Goal: Transaction & Acquisition: Purchase product/service

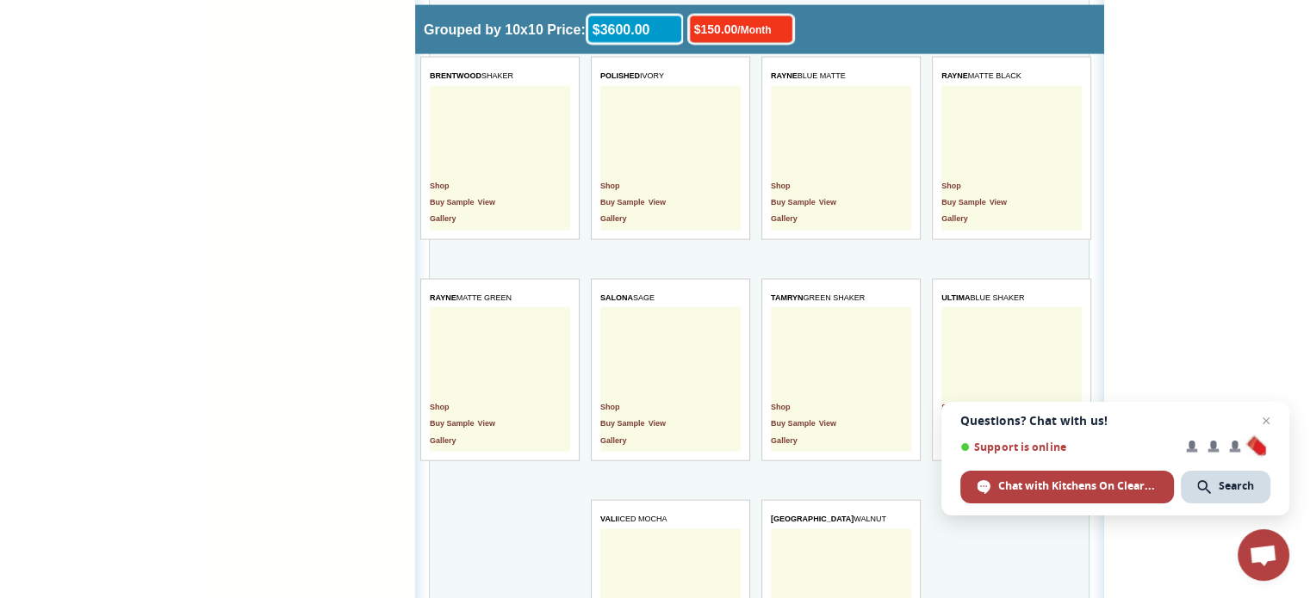
scroll to position [3874, 0]
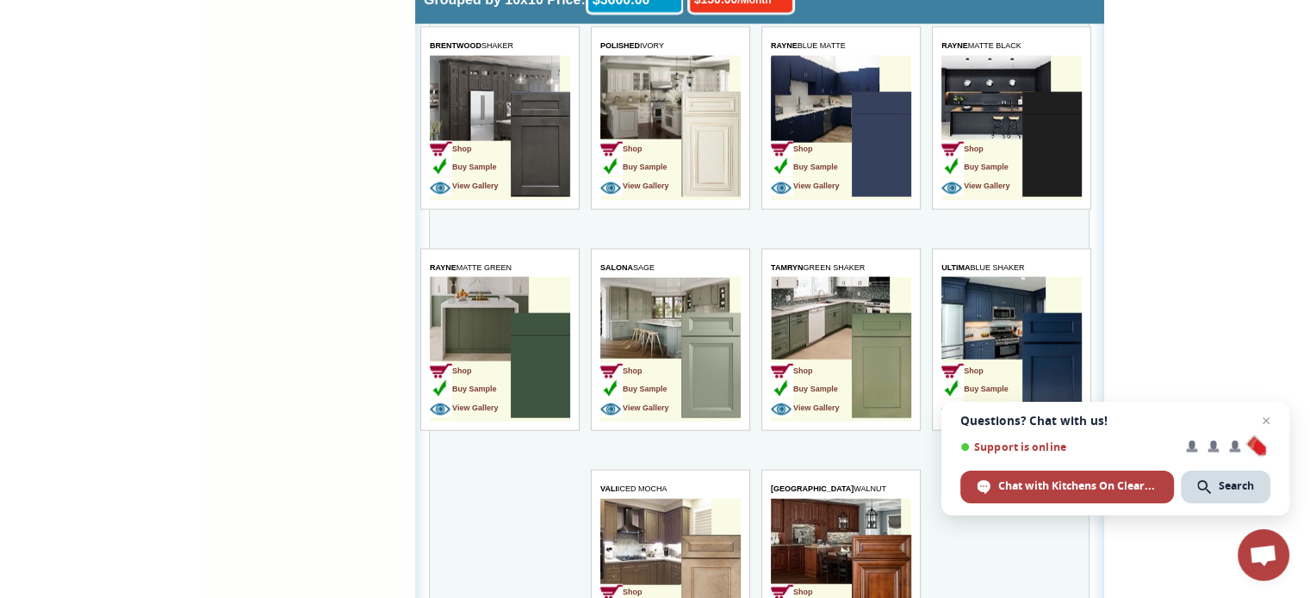
click at [662, 313] on td "Shop Buy Sample View Gallery" at bounding box center [640, 367] width 81 height 108
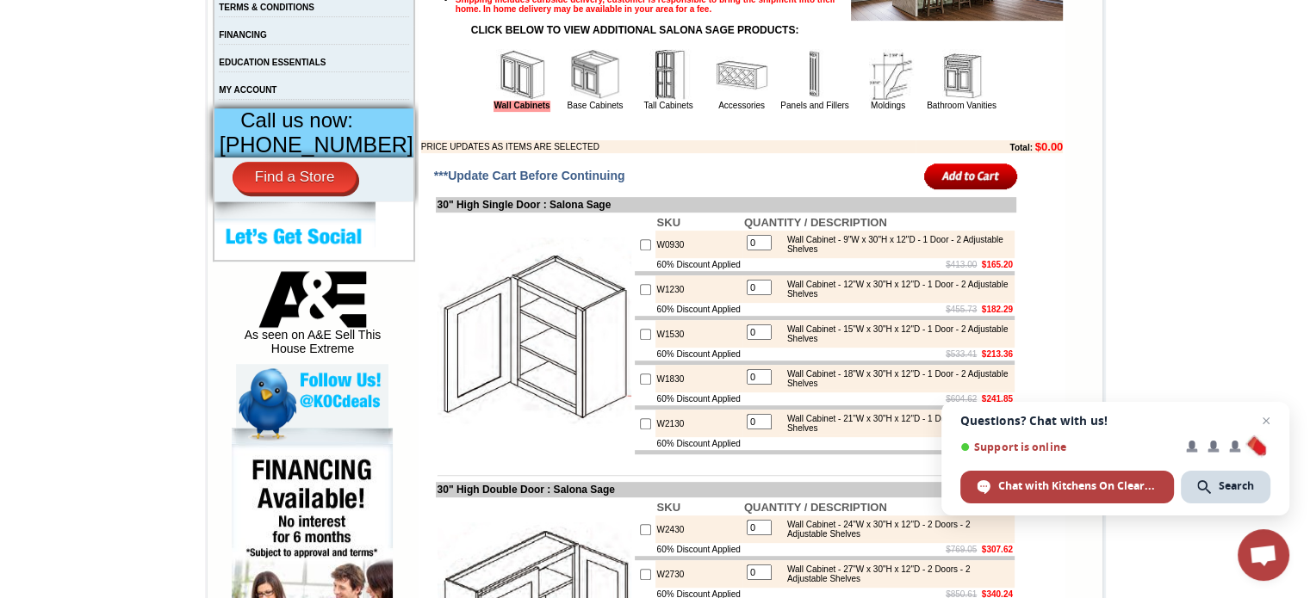
scroll to position [689, 0]
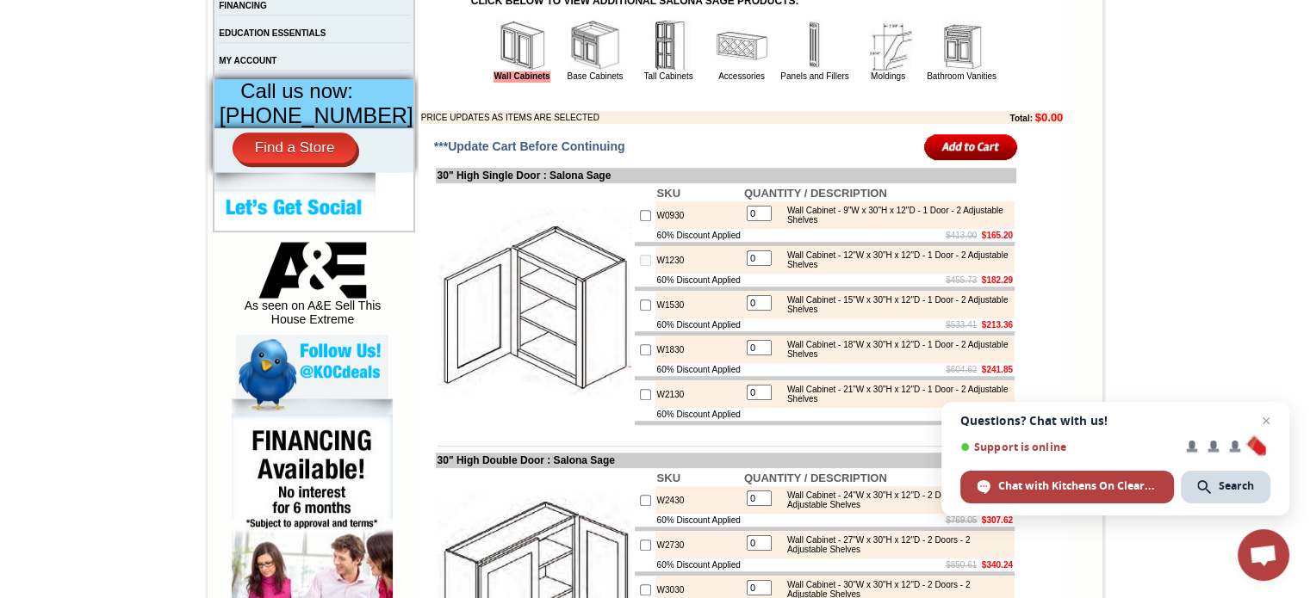
drag, startPoint x: 752, startPoint y: 308, endPoint x: 703, endPoint y: 309, distance: 49.1
click at [703, 274] on tr "W1230 0 Wall Cabinet - 12"W x 30"H x 12"D - 1 Door - 2 Adjustable Shelves" at bounding box center [825, 260] width 380 height 28
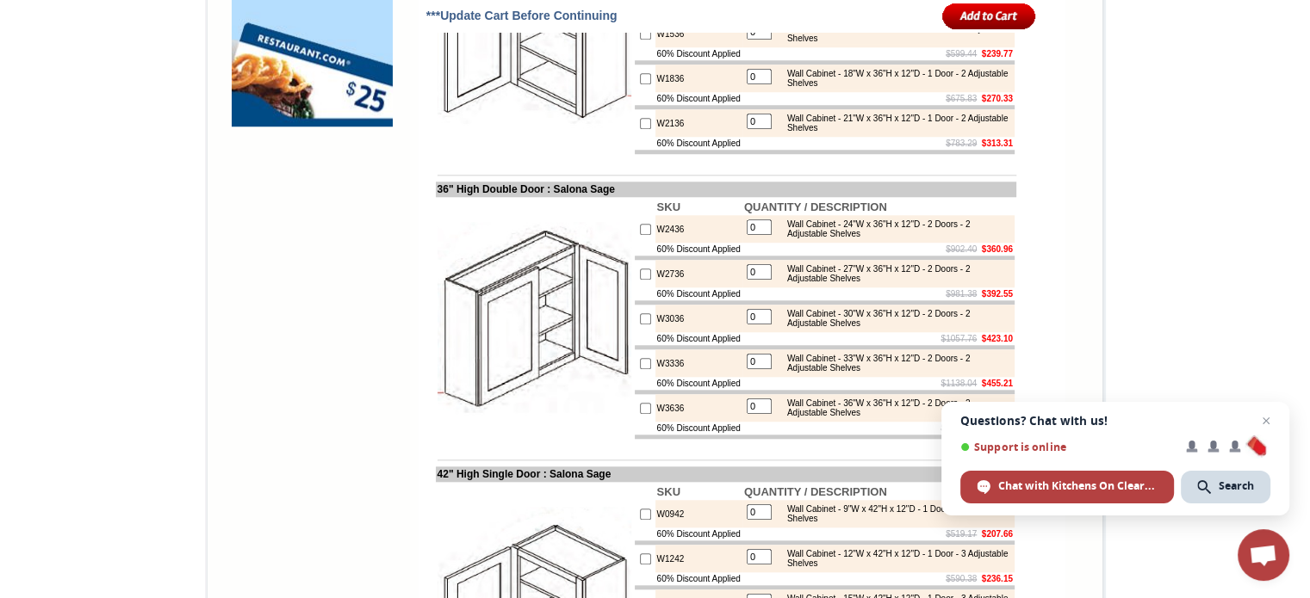
scroll to position [1550, 0]
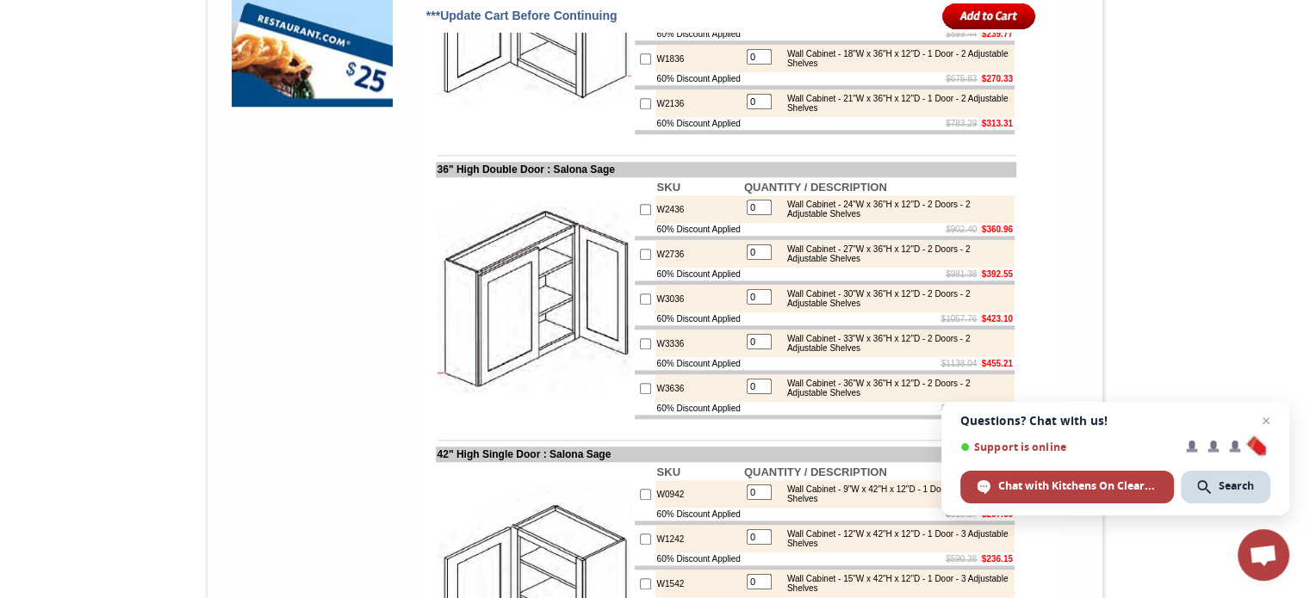
type input "1"
checkbox input "true"
drag, startPoint x: 754, startPoint y: 462, endPoint x: 730, endPoint y: 462, distance: 24.1
click at [730, 357] on tr "W3336 0 Wall Cabinet - 33"W x 36"H x 12"D - 2 Doors - 2 Adjustable Shelves" at bounding box center [825, 344] width 380 height 28
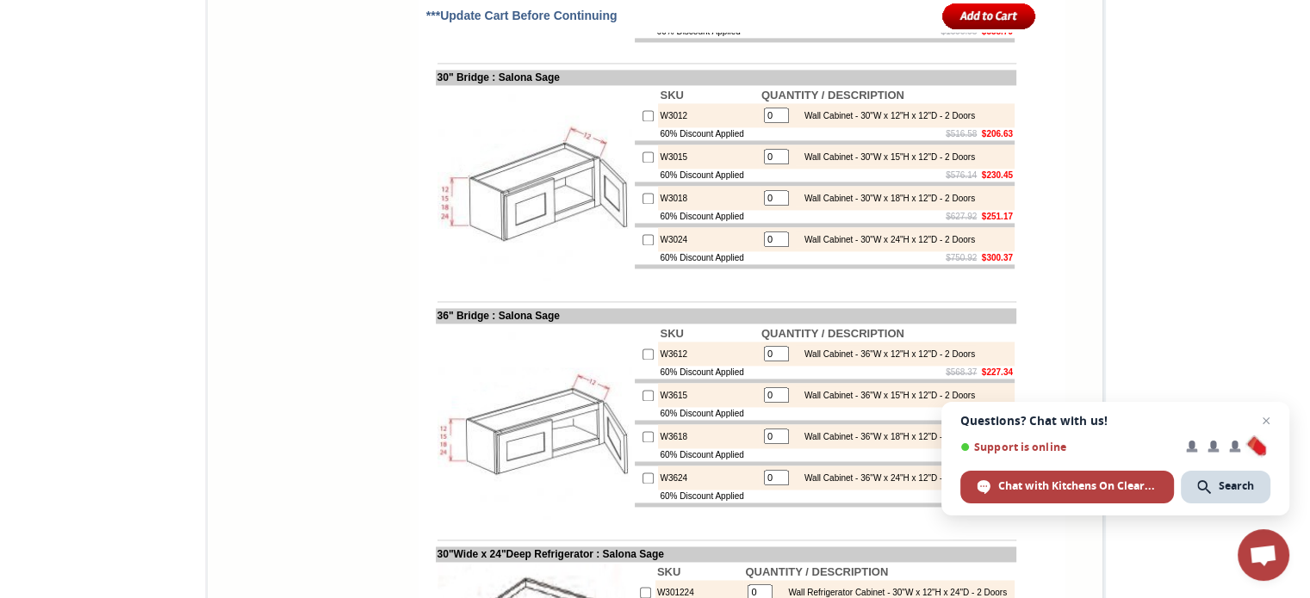
scroll to position [2583, 0]
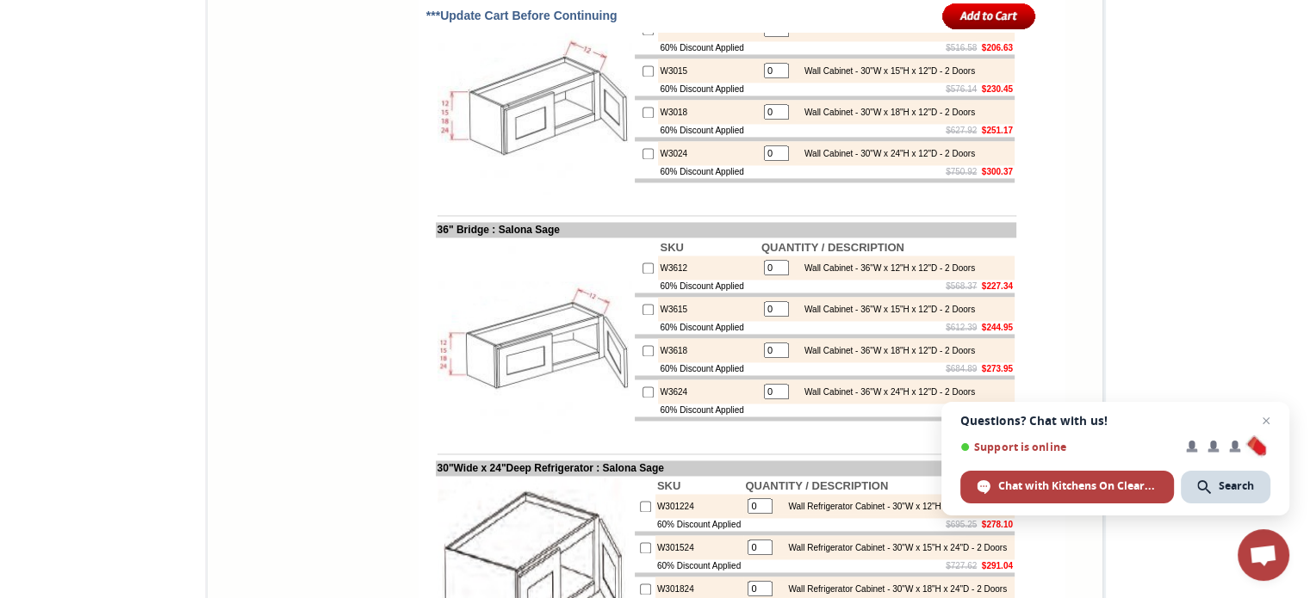
type input "1"
checkbox input "true"
click at [642, 118] on input "checkbox" at bounding box center [647, 112] width 11 height 11
checkbox input "true"
type input "1"
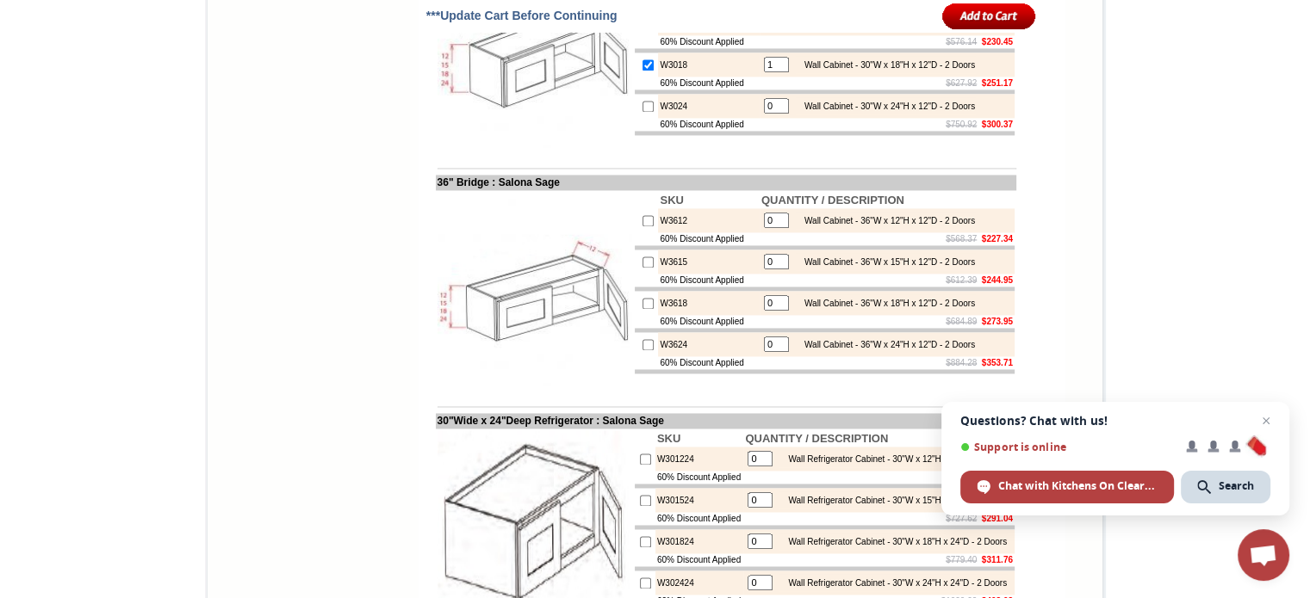
scroll to position [2669, 0]
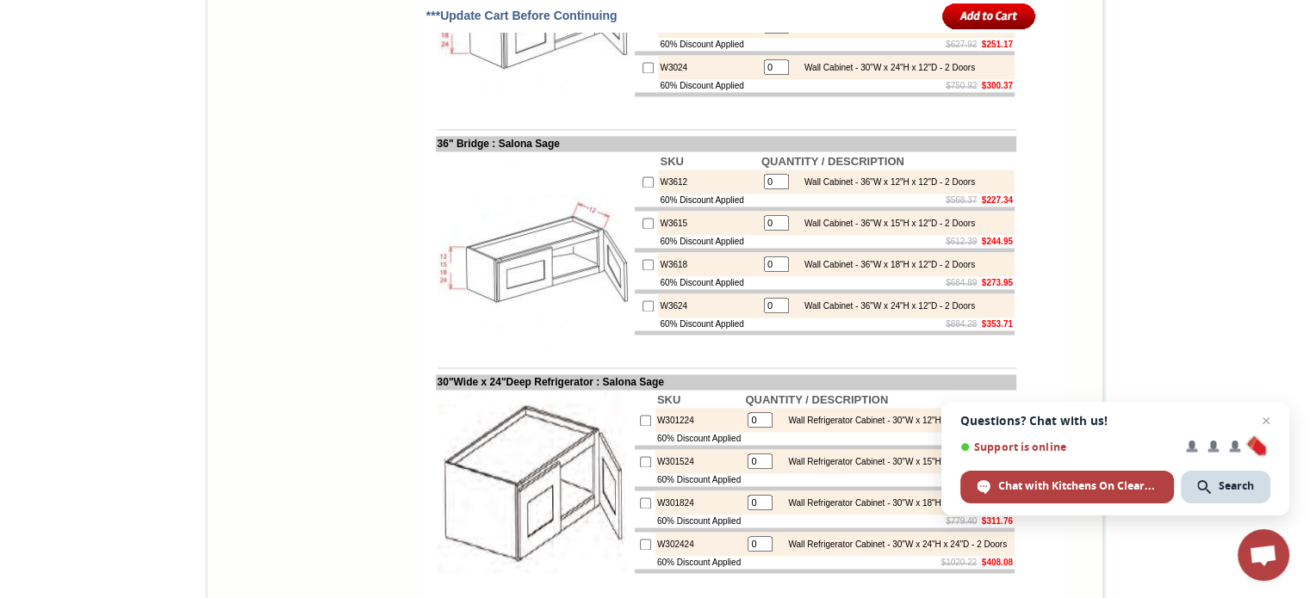
click at [642, 270] on input "checkbox" at bounding box center [647, 264] width 11 height 11
checkbox input "true"
type input "1"
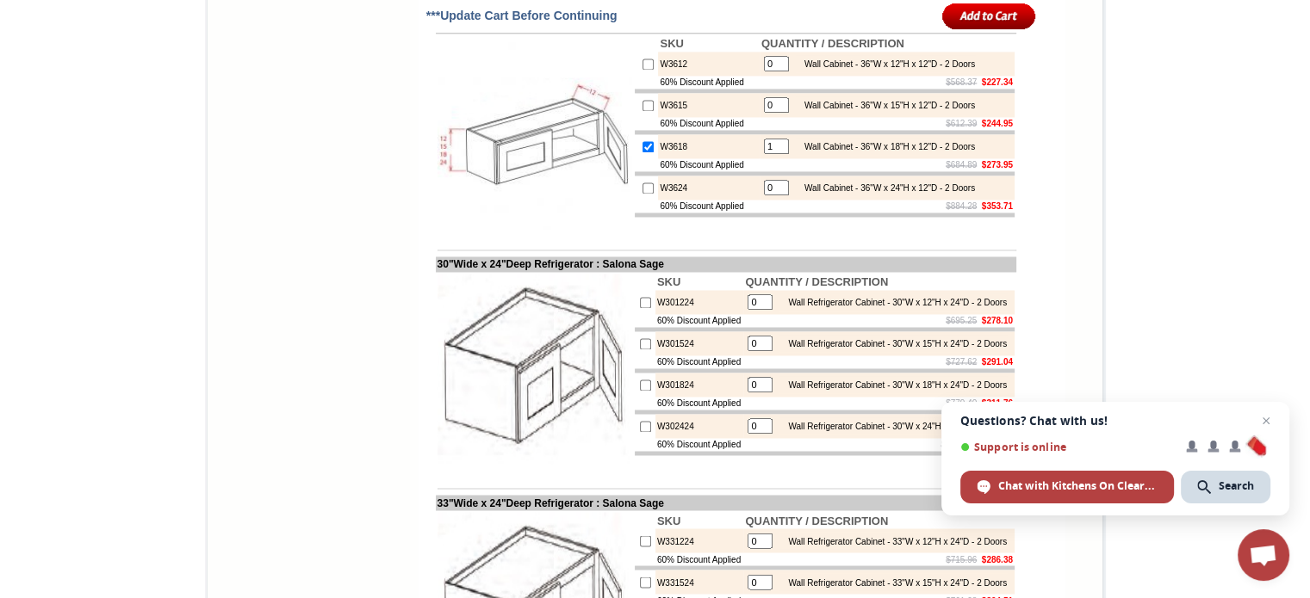
scroll to position [2841, 0]
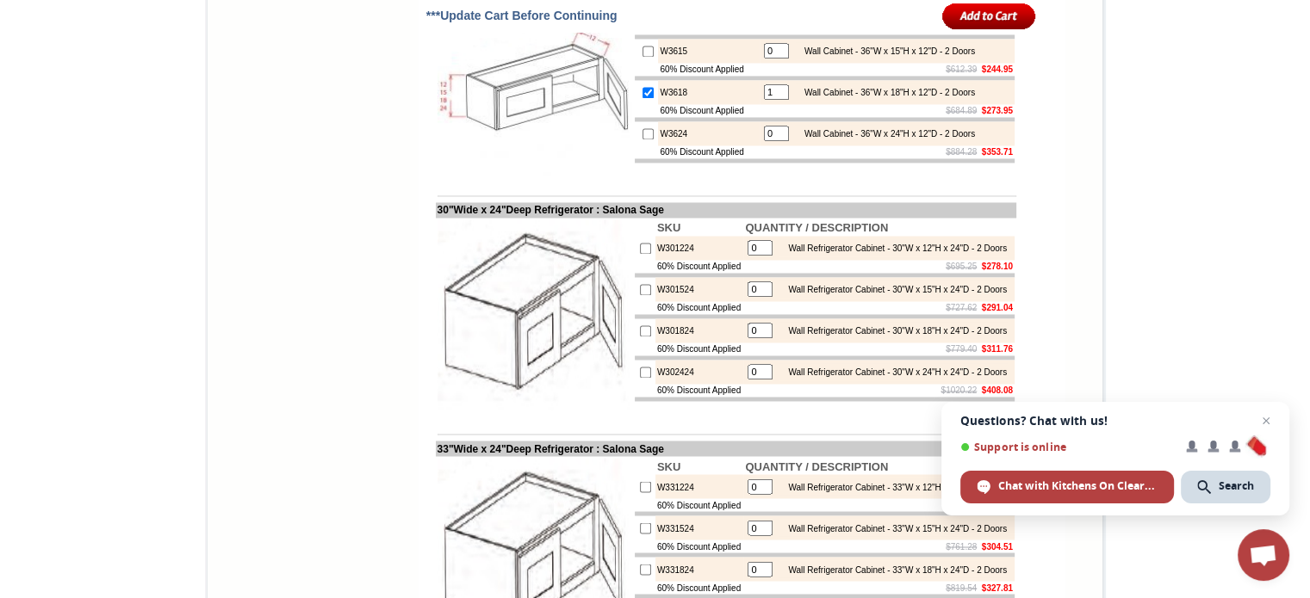
click at [642, 98] on input "checkbox" at bounding box center [647, 92] width 11 height 11
checkbox input "false"
type input "0"
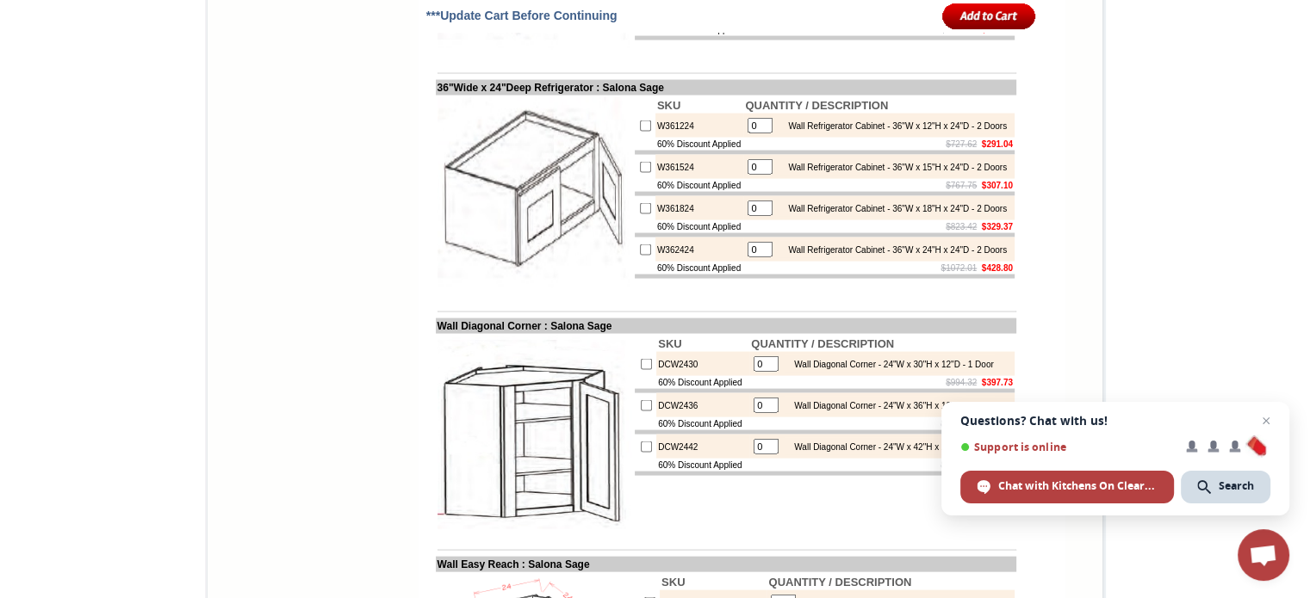
scroll to position [3444, 0]
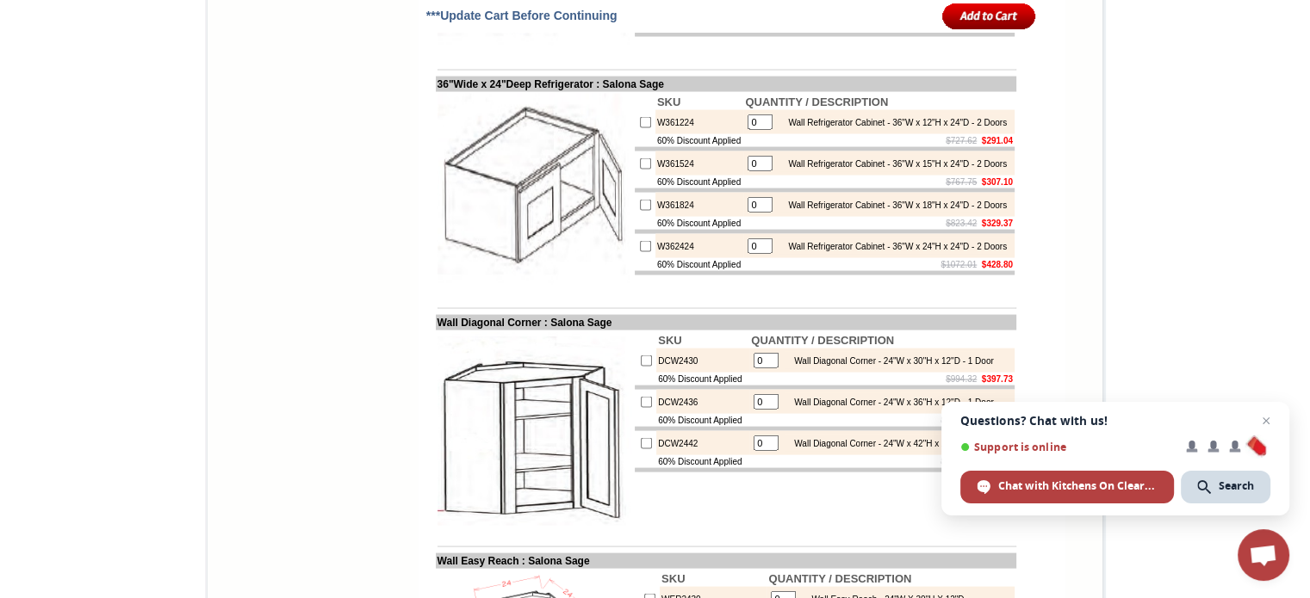
click at [640, 211] on input "checkbox" at bounding box center [645, 205] width 11 height 11
checkbox input "true"
type input "1"
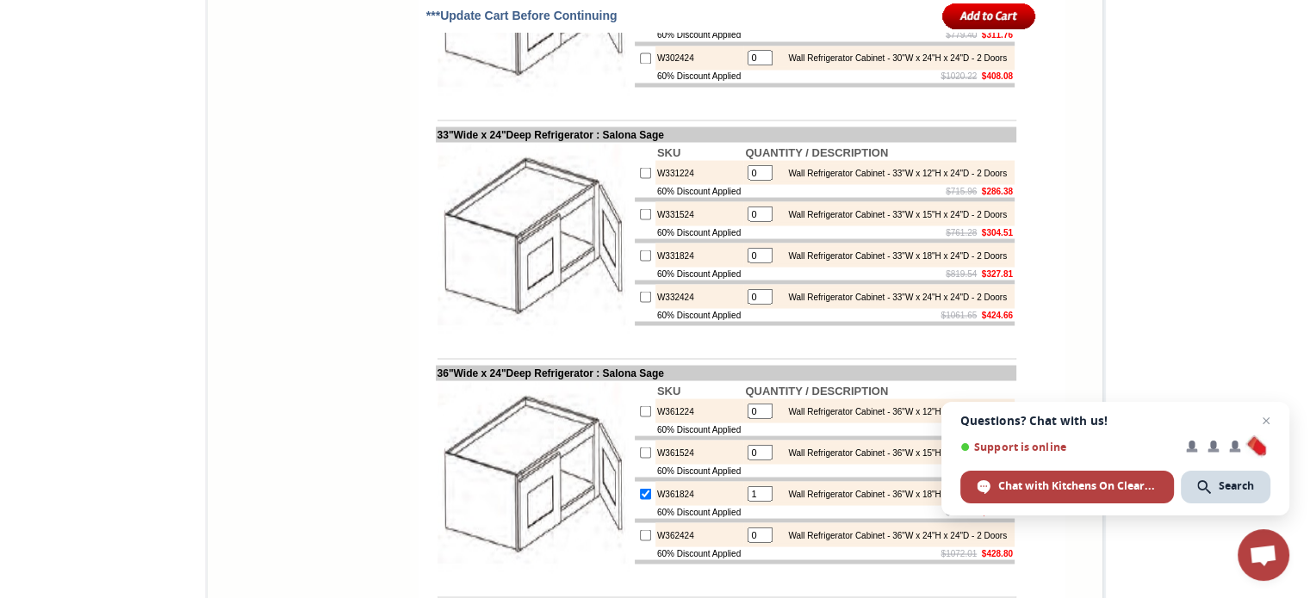
scroll to position [3186, 0]
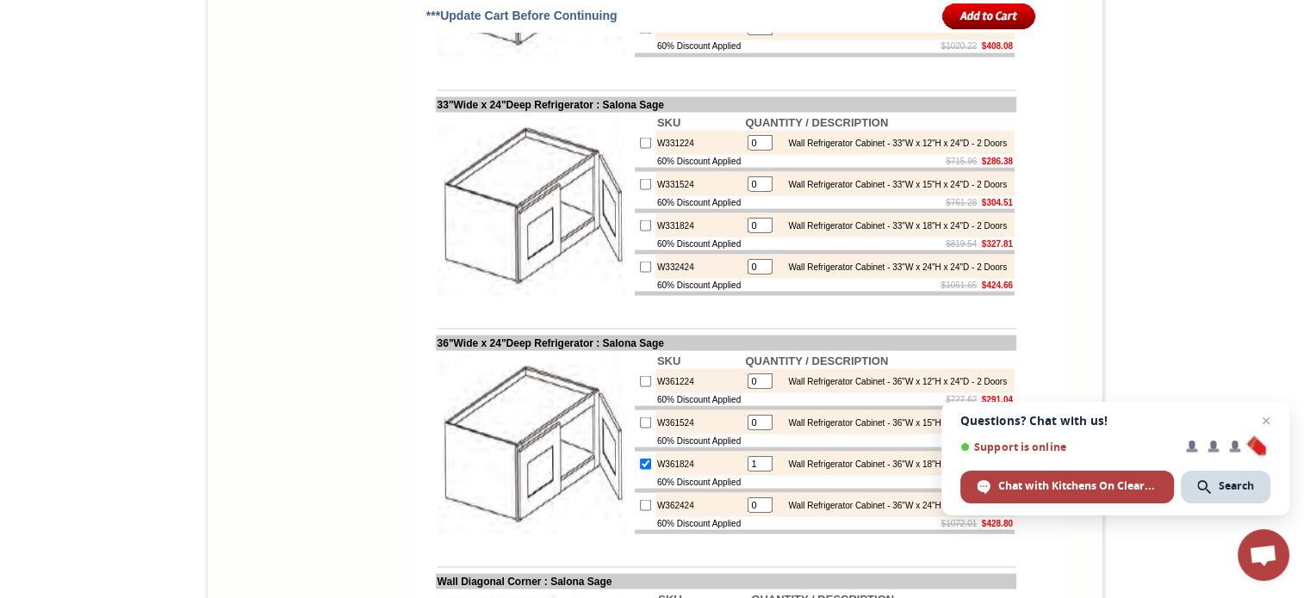
checkbox input "true"
type input "1"
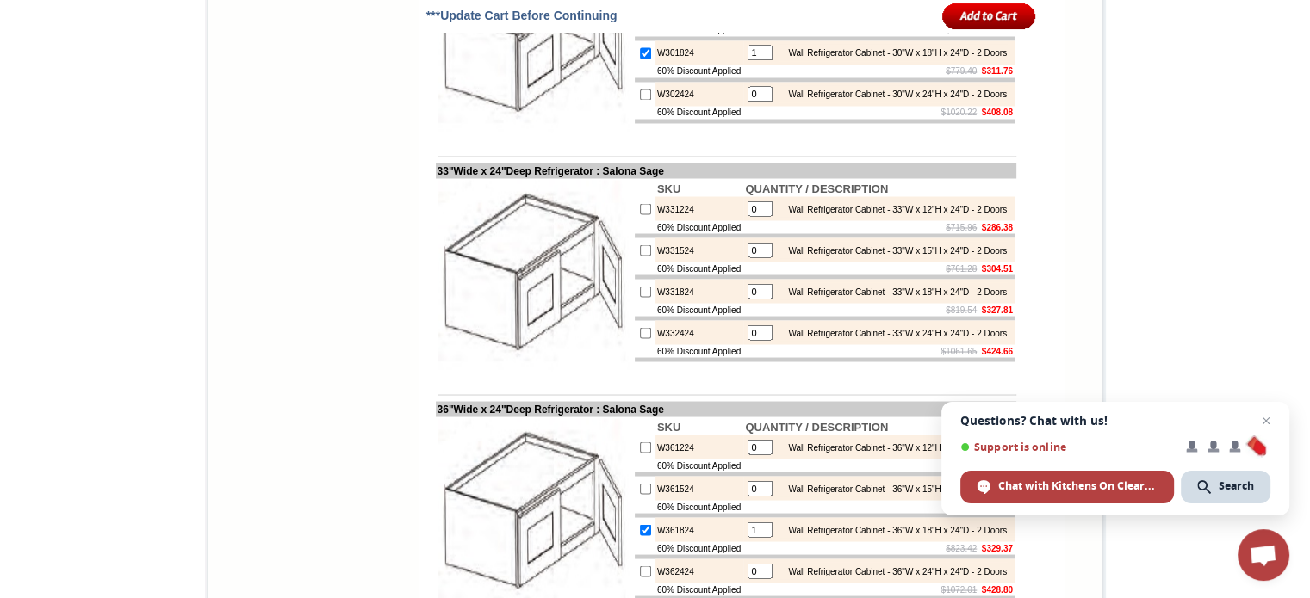
scroll to position [3100, 0]
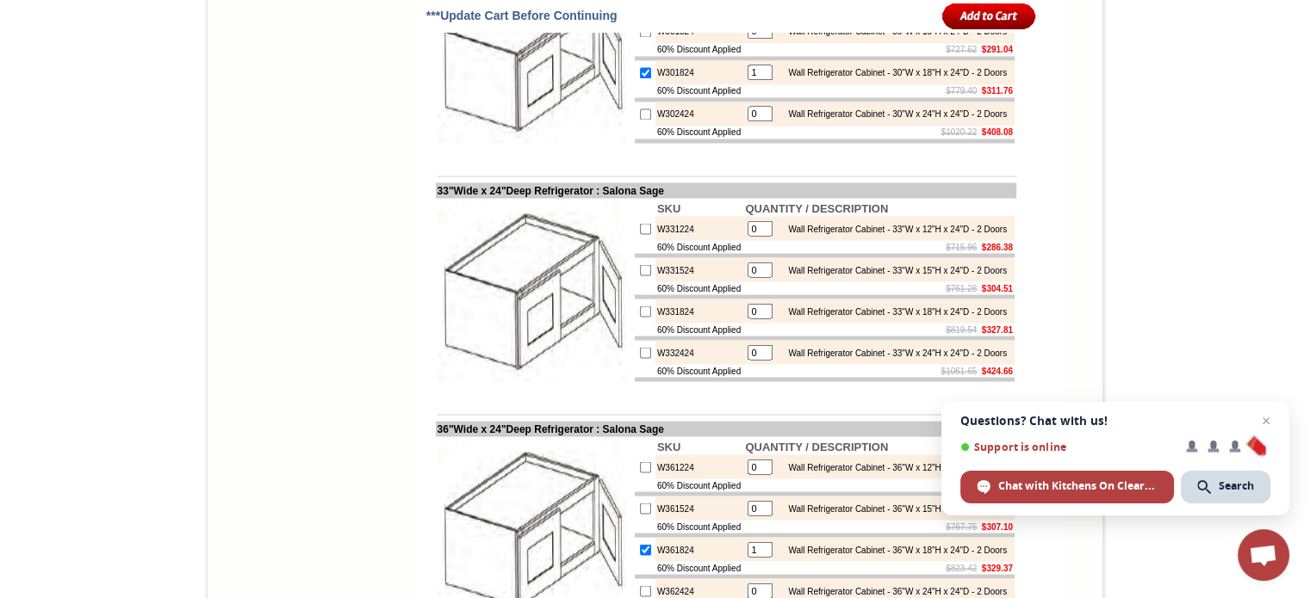
click at [640, 78] on input "checkbox" at bounding box center [645, 72] width 11 height 11
checkbox input "false"
type input "0"
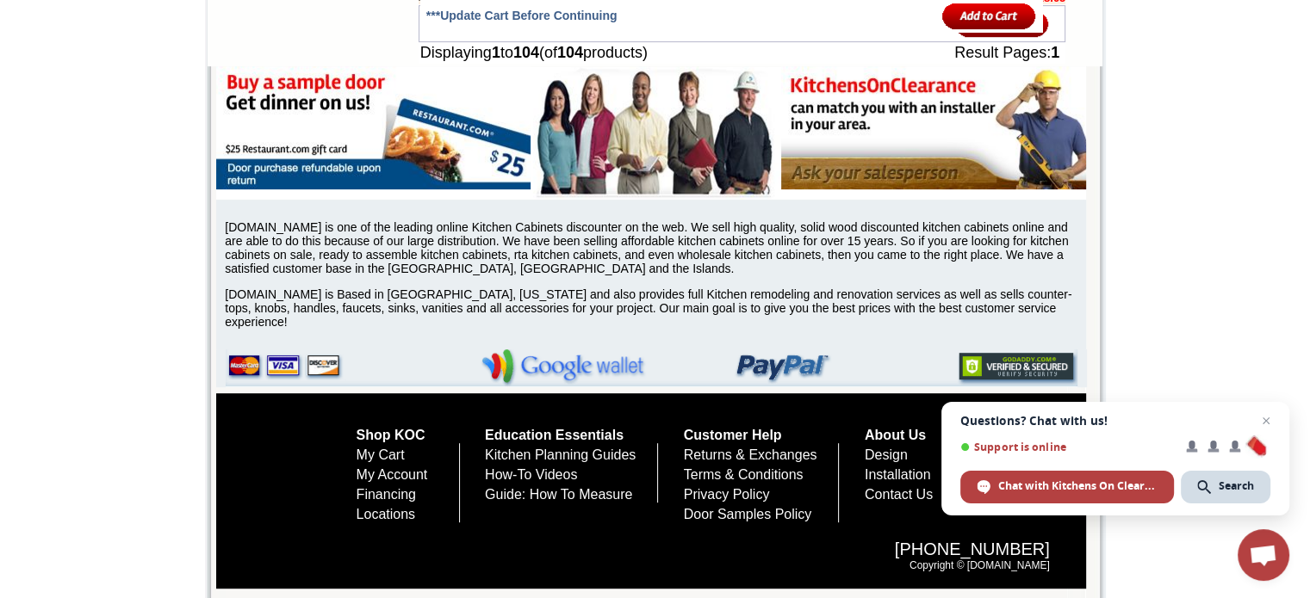
scroll to position [8093, 0]
click at [1261, 416] on span "Close chat" at bounding box center [1266, 422] width 22 height 22
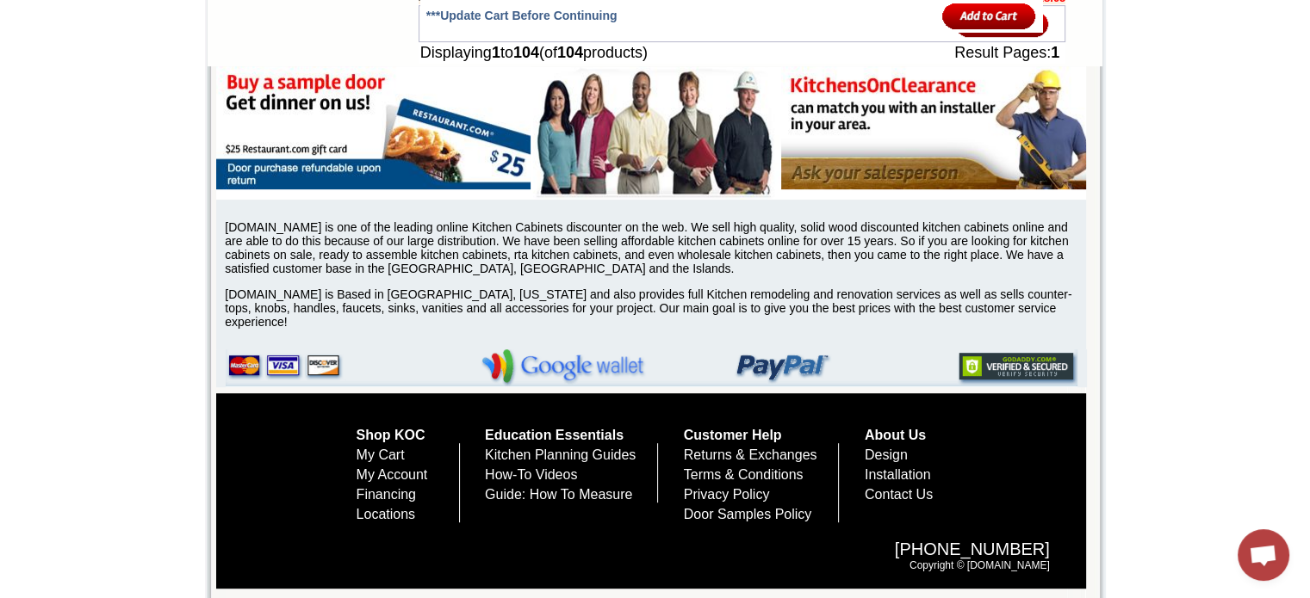
scroll to position [7848, 0]
click at [992, 38] on input "image" at bounding box center [1002, 23] width 94 height 28
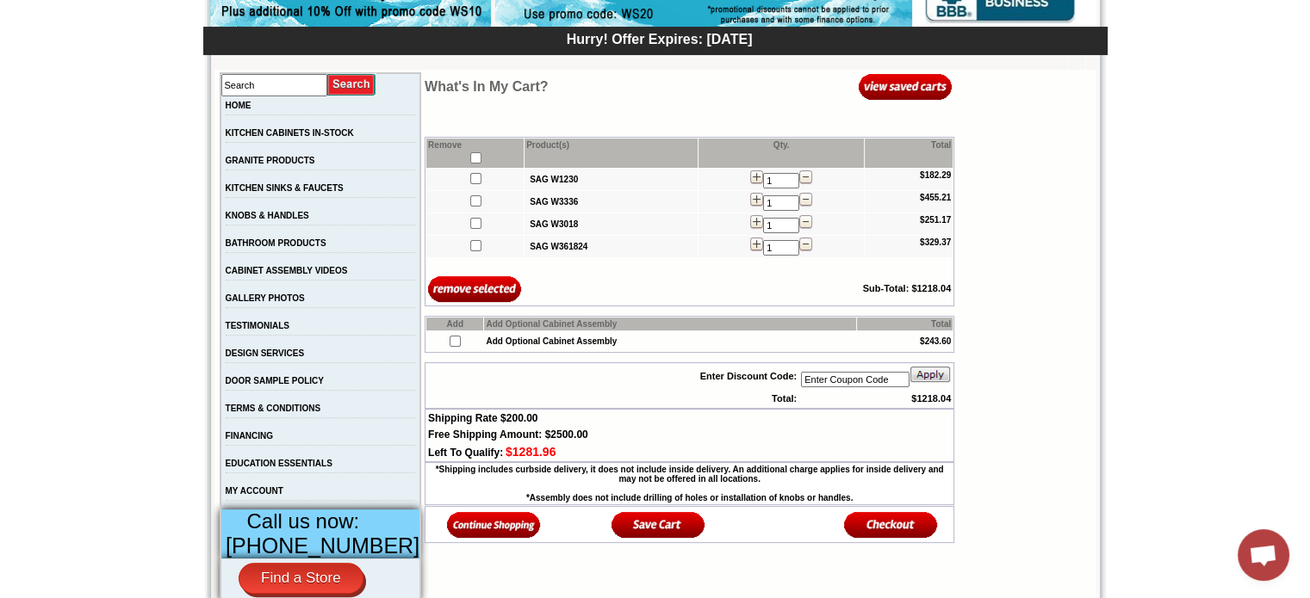
scroll to position [344, 0]
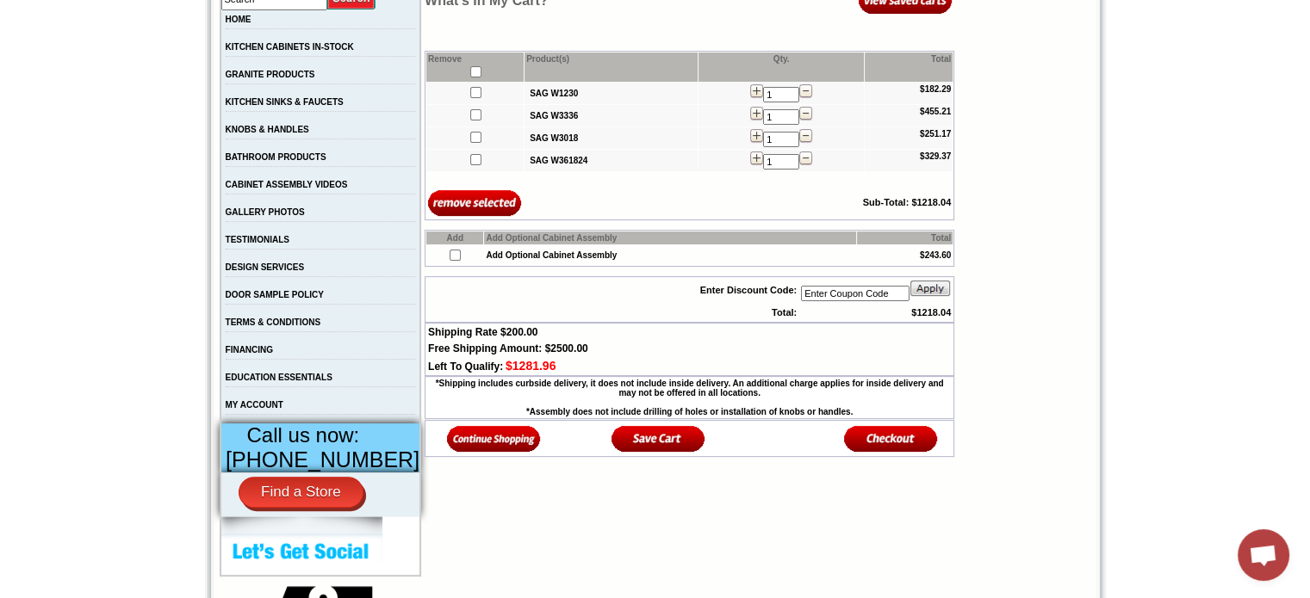
click at [475, 440] on img at bounding box center [494, 438] width 94 height 28
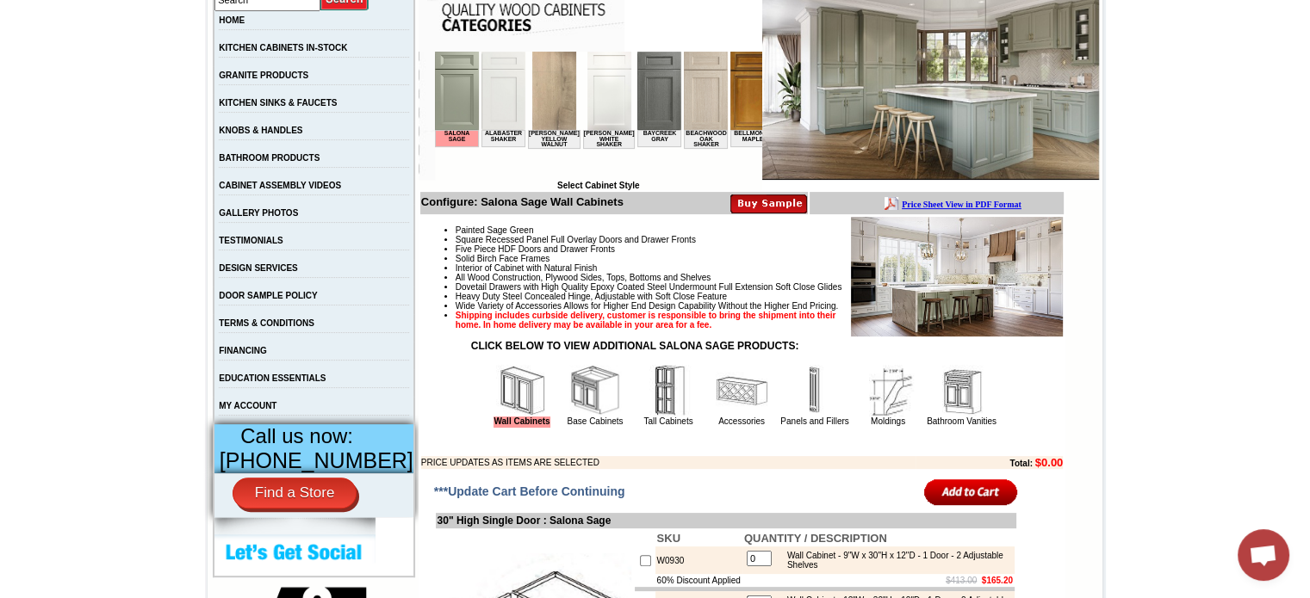
scroll to position [344, 0]
click at [572, 415] on img at bounding box center [595, 390] width 52 height 52
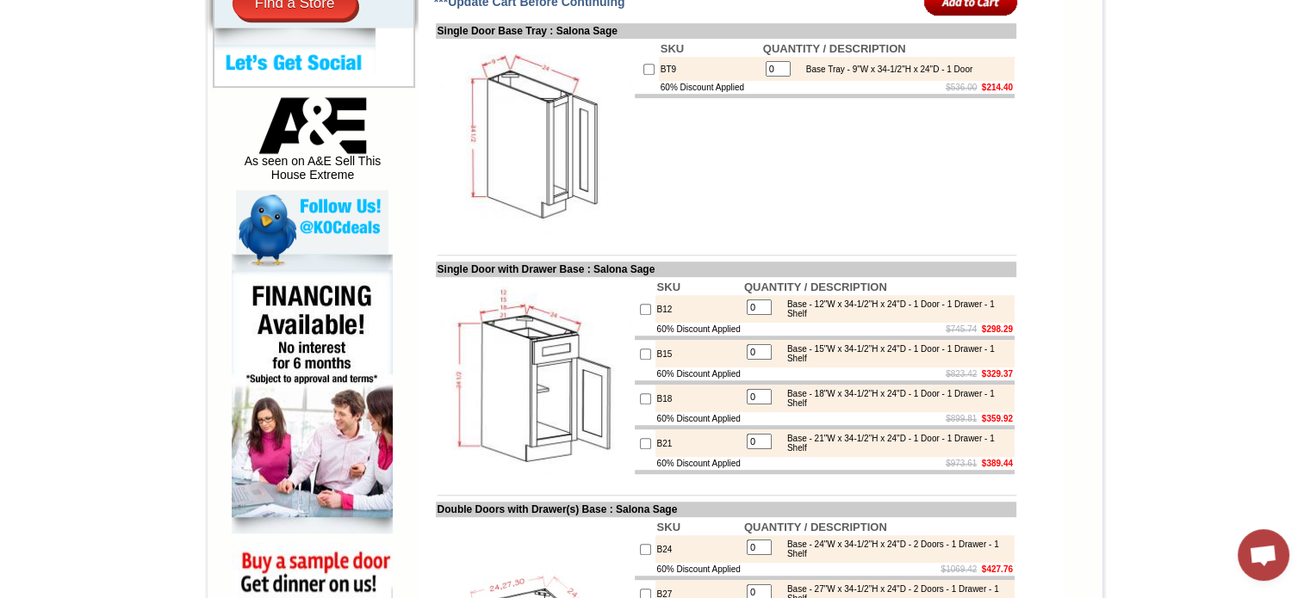
scroll to position [861, 0]
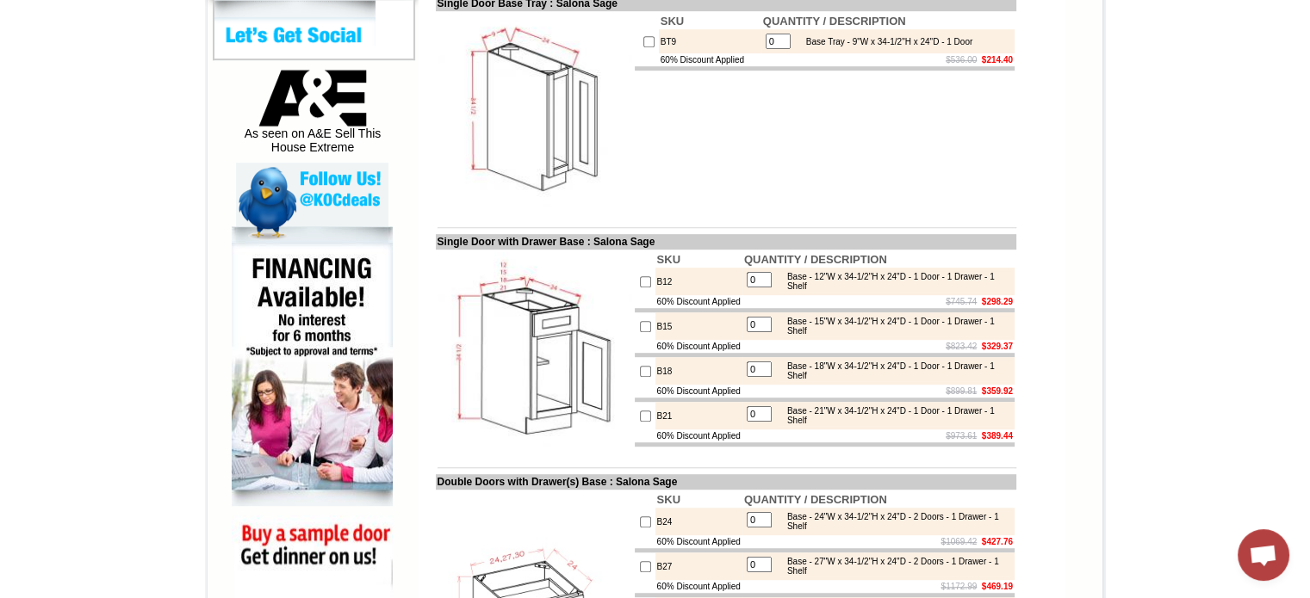
click at [640, 288] on input "checkbox" at bounding box center [645, 281] width 11 height 11
checkbox input "true"
type input "1"
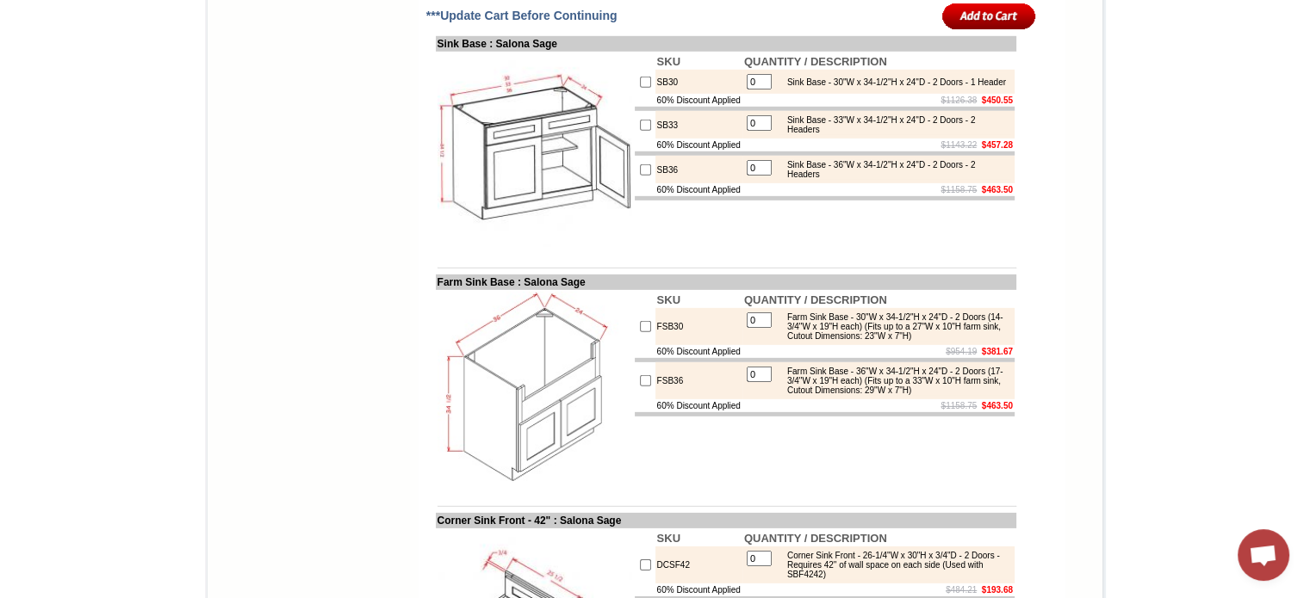
scroll to position [5252, 0]
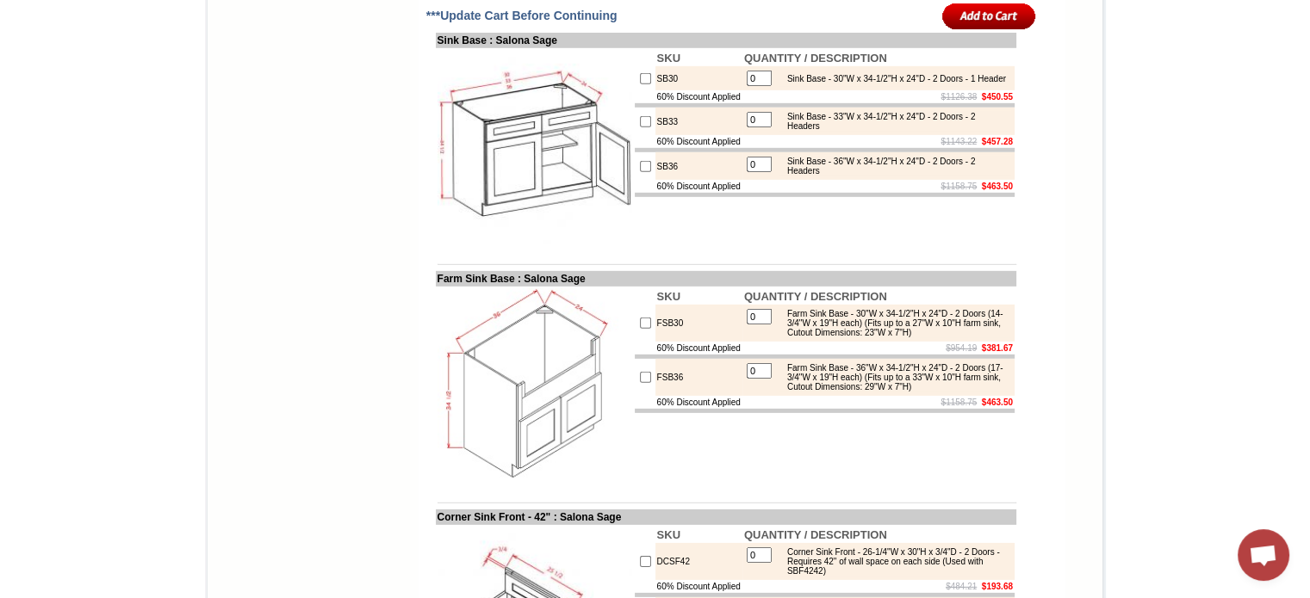
click at [640, 127] on input "checkbox" at bounding box center [645, 121] width 11 height 11
checkbox input "true"
type input "1"
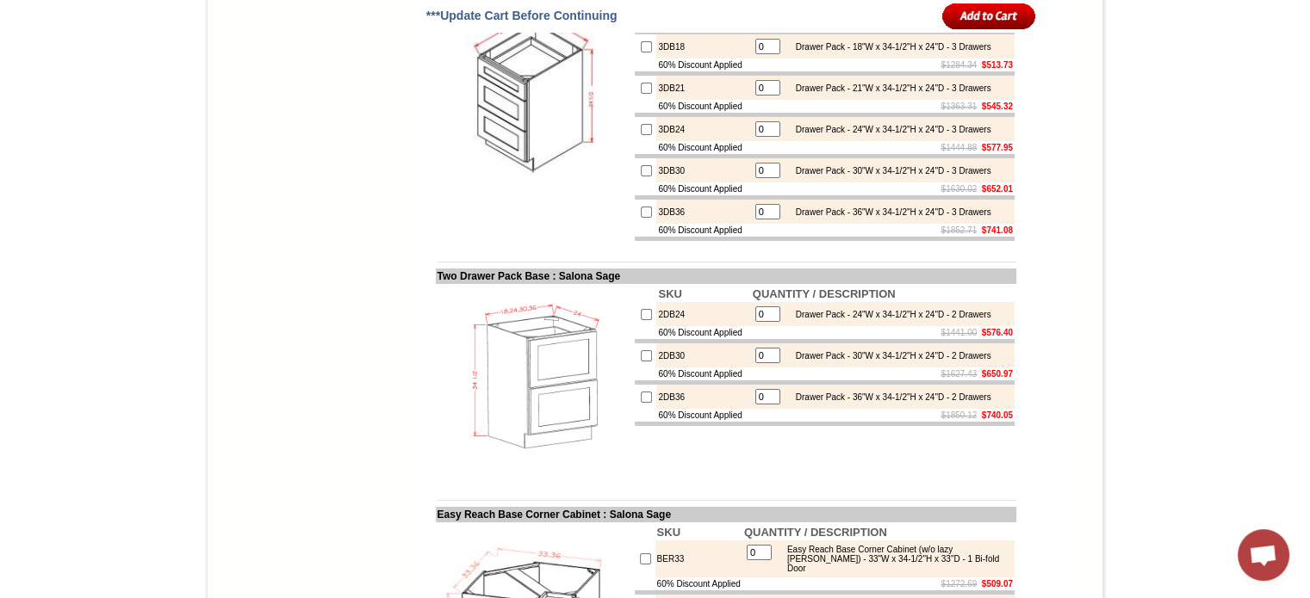
scroll to position [6113, 0]
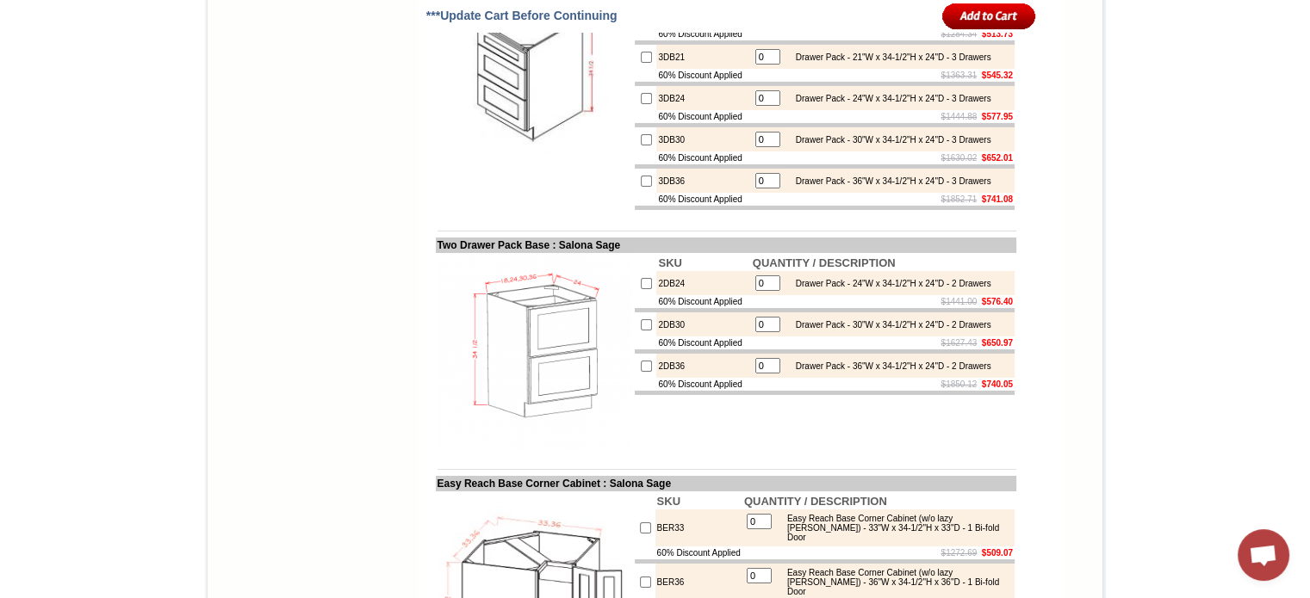
click at [641, 104] on input "checkbox" at bounding box center [646, 98] width 11 height 11
checkbox input "true"
drag, startPoint x: 753, startPoint y: 381, endPoint x: 739, endPoint y: 381, distance: 14.6
click at [754, 107] on td "1" at bounding box center [767, 98] width 27 height 17
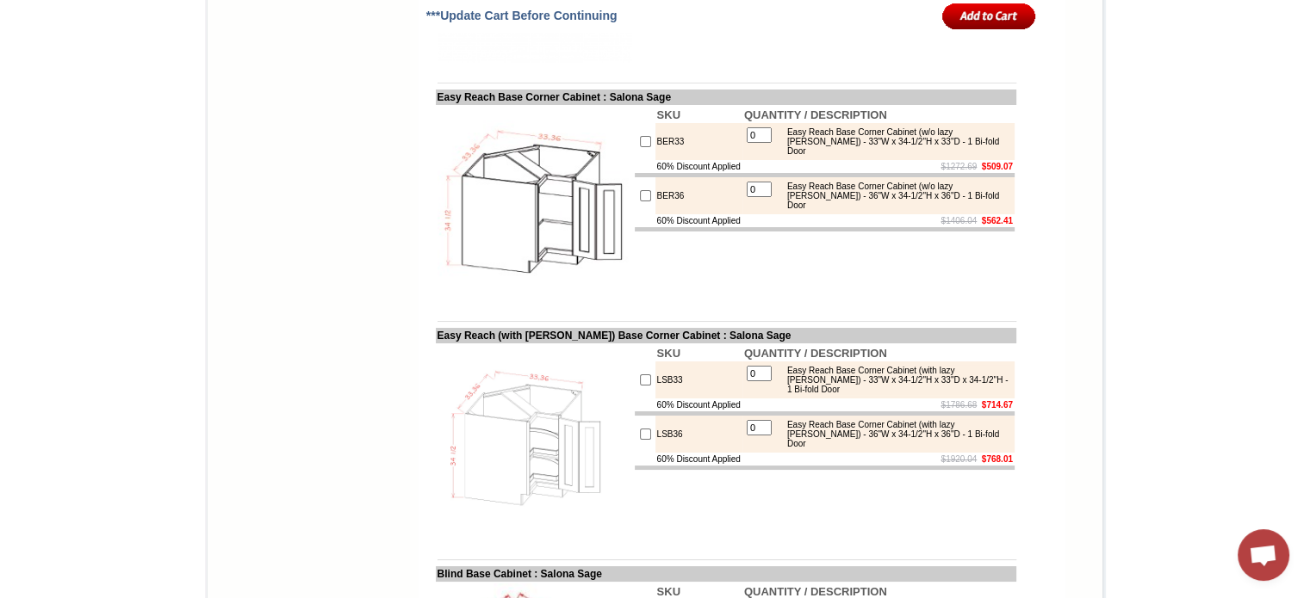
scroll to position [6544, 0]
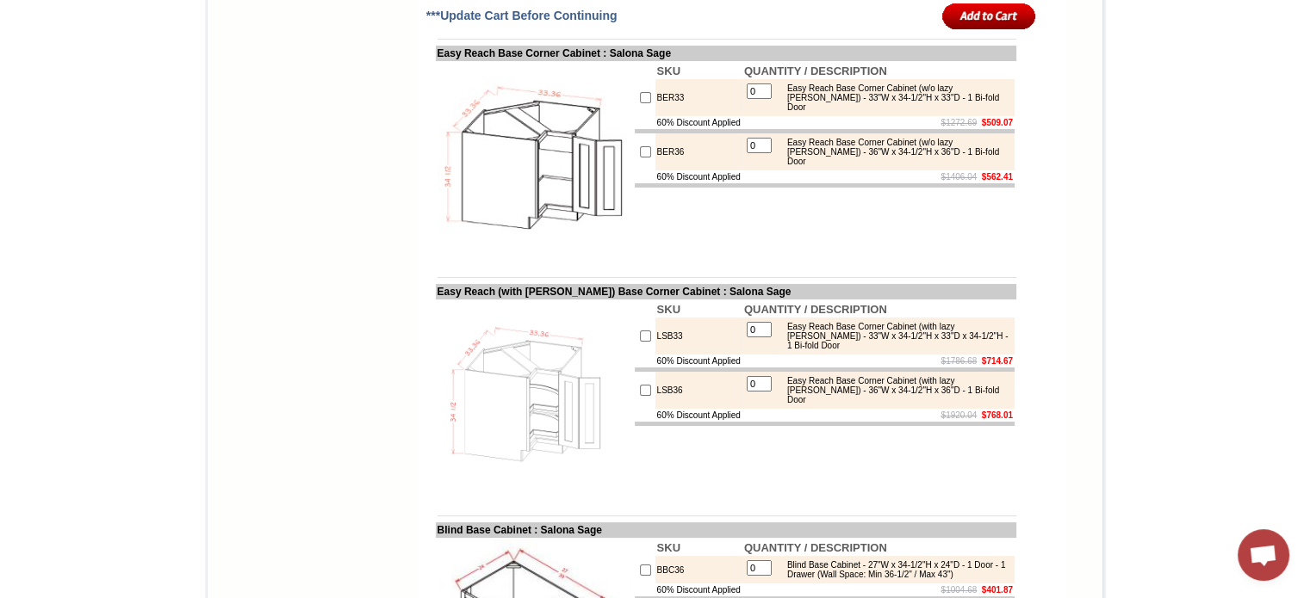
type input "2"
click at [635, 116] on td at bounding box center [645, 97] width 21 height 37
click at [640, 103] on input "checkbox" at bounding box center [645, 97] width 11 height 11
checkbox input "true"
type input "1"
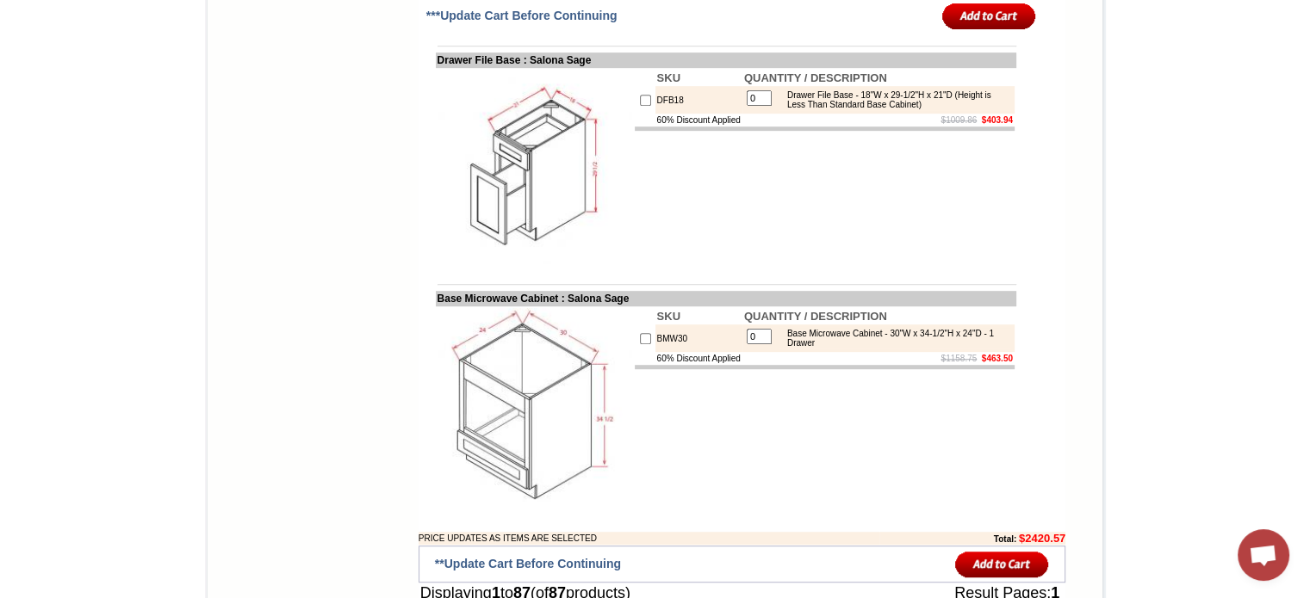
scroll to position [7577, 0]
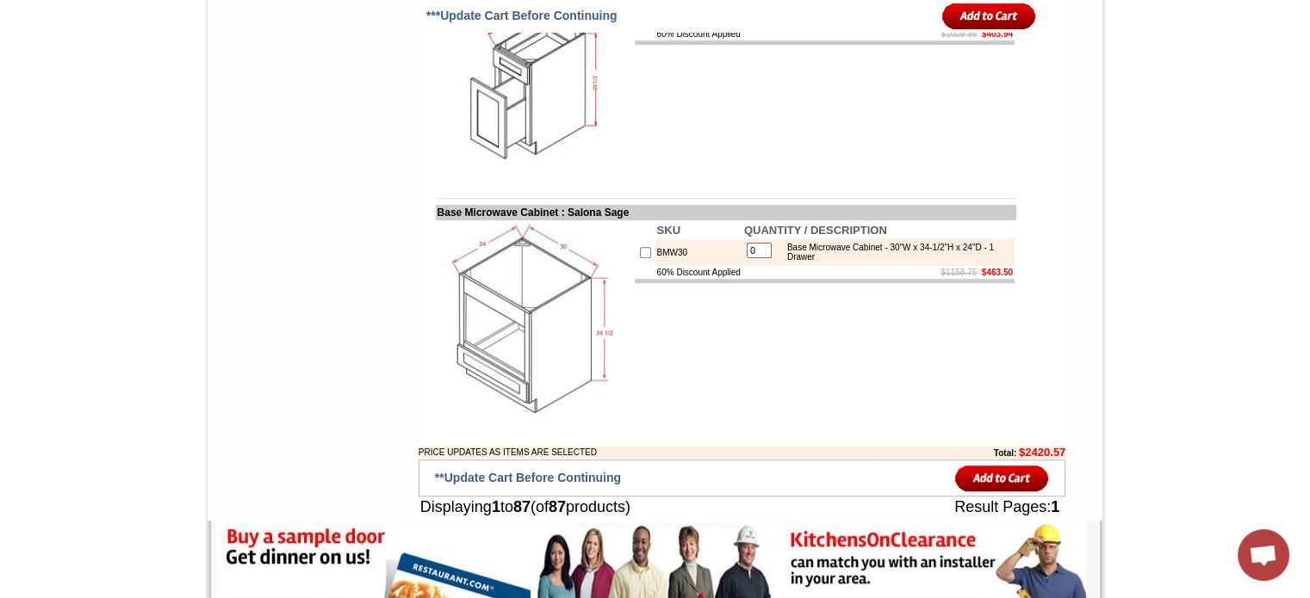
click at [640, 20] on input "checkbox" at bounding box center [645, 14] width 11 height 11
checkbox input "true"
type input "1"
click at [640, 20] on input "checkbox" at bounding box center [645, 14] width 11 height 11
checkbox input "false"
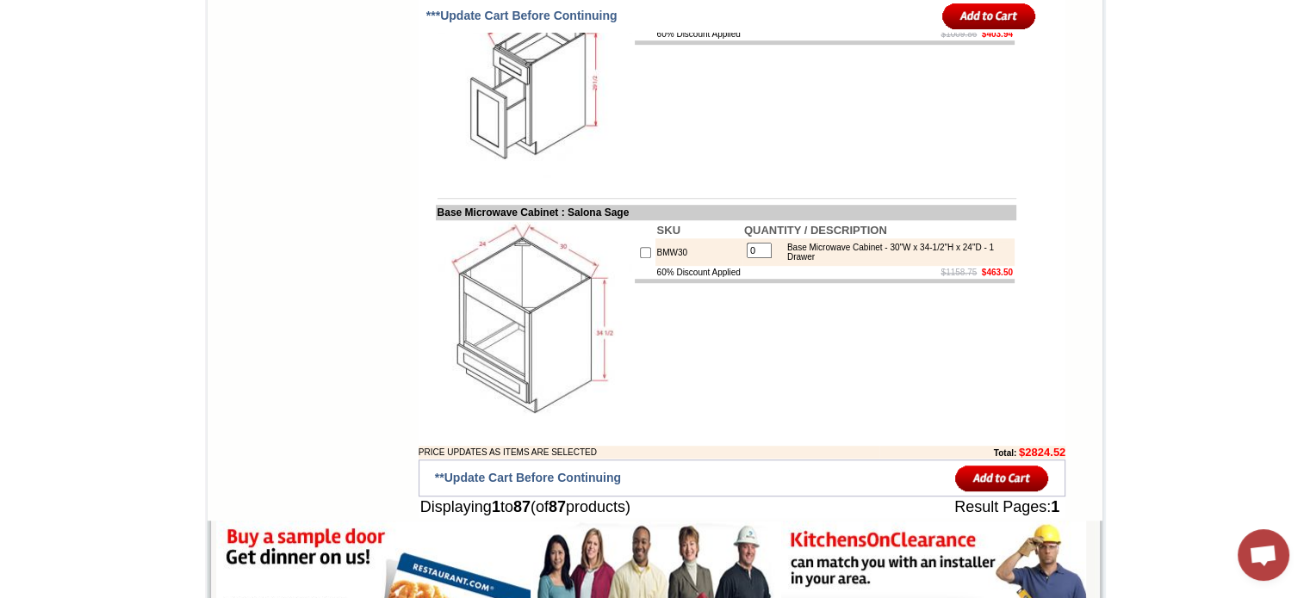
type input "0"
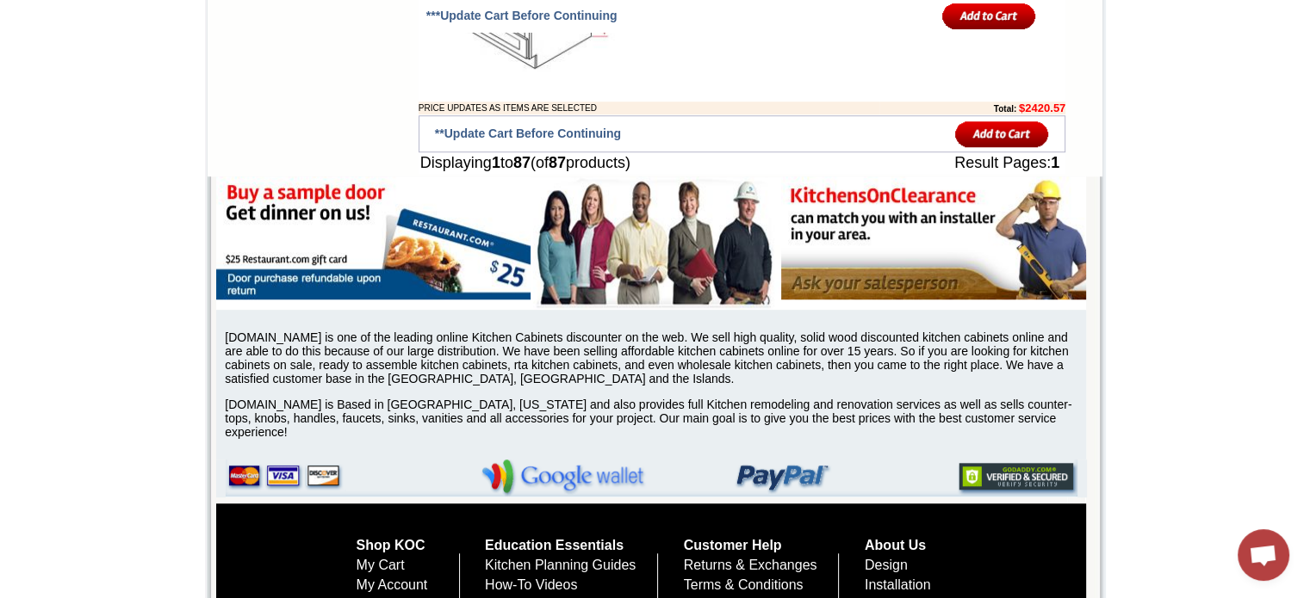
scroll to position [8007, 0]
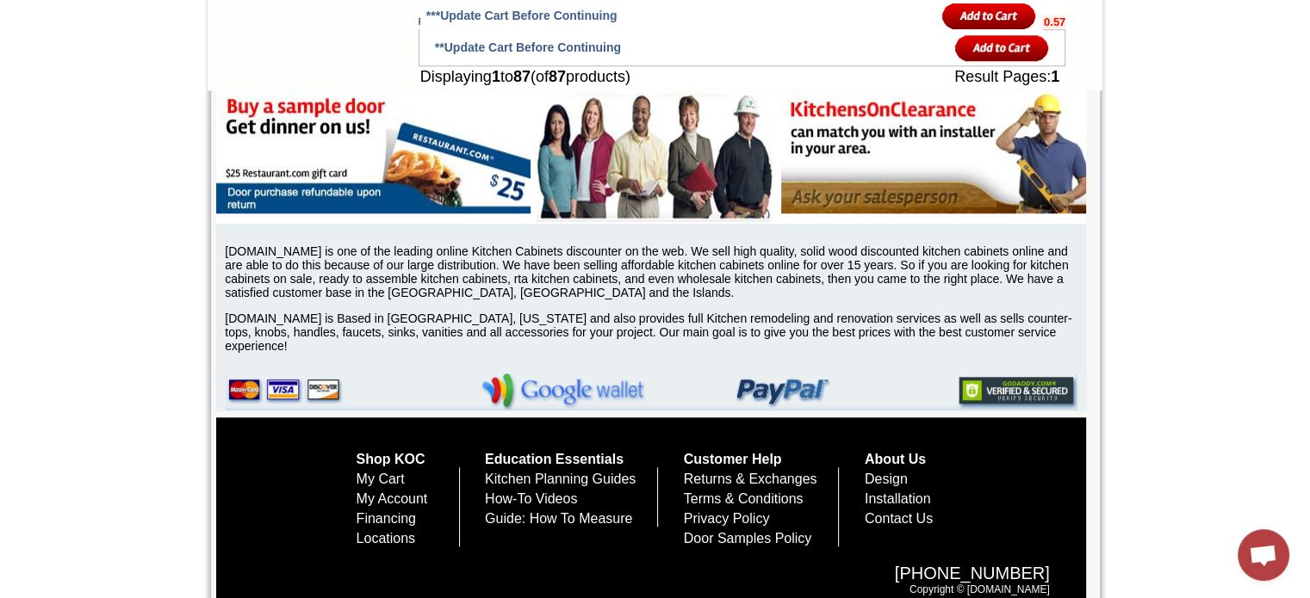
click at [981, 62] on input "image" at bounding box center [1002, 48] width 94 height 28
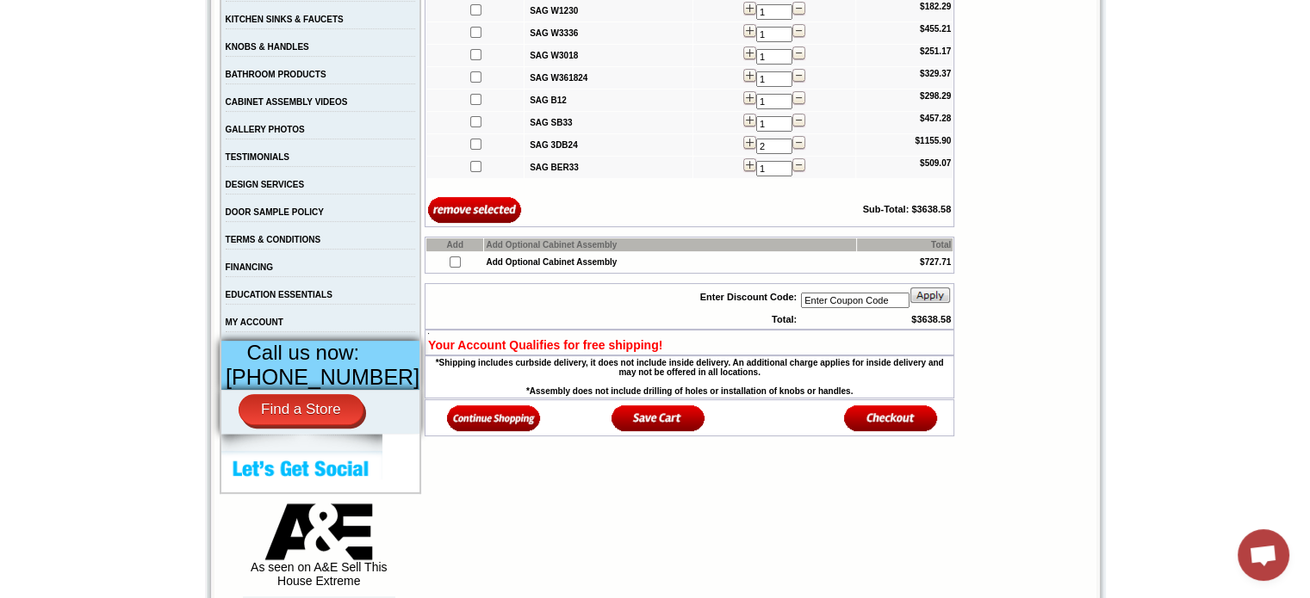
scroll to position [430, 0]
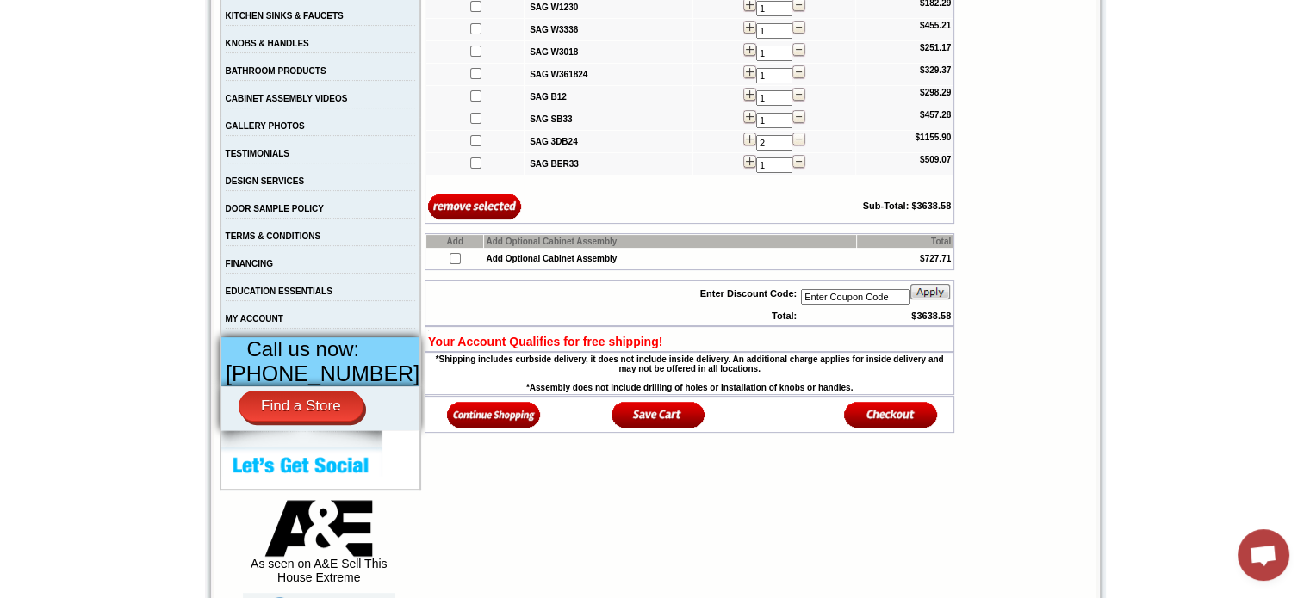
click at [493, 417] on img at bounding box center [494, 414] width 94 height 28
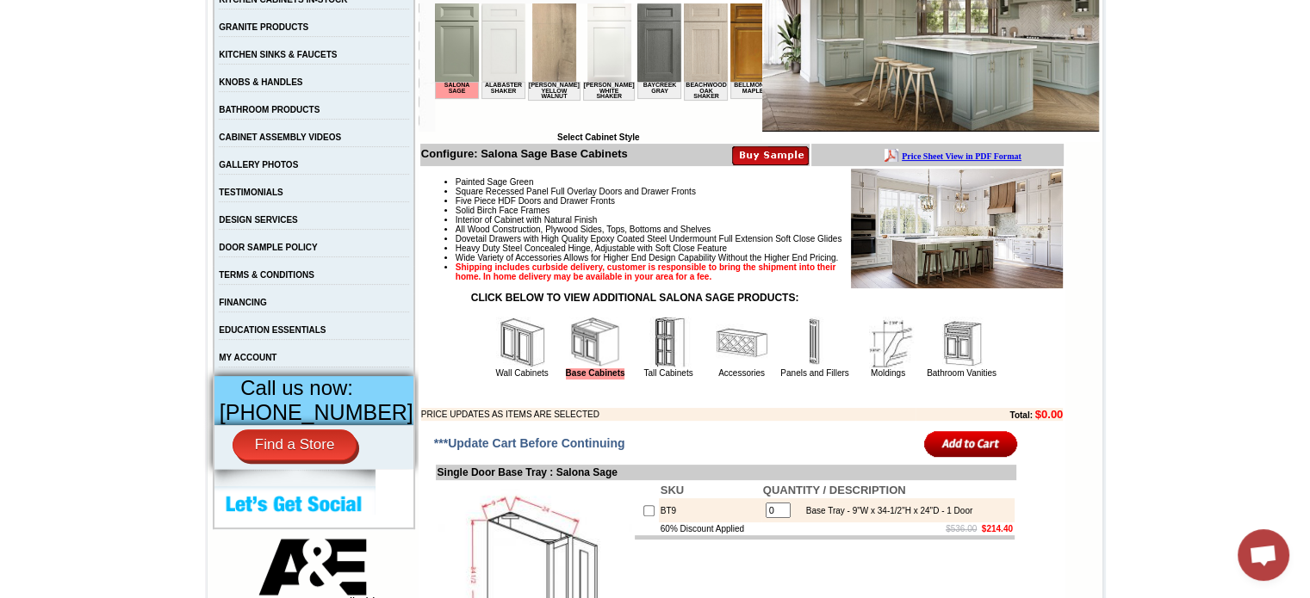
scroll to position [430, 0]
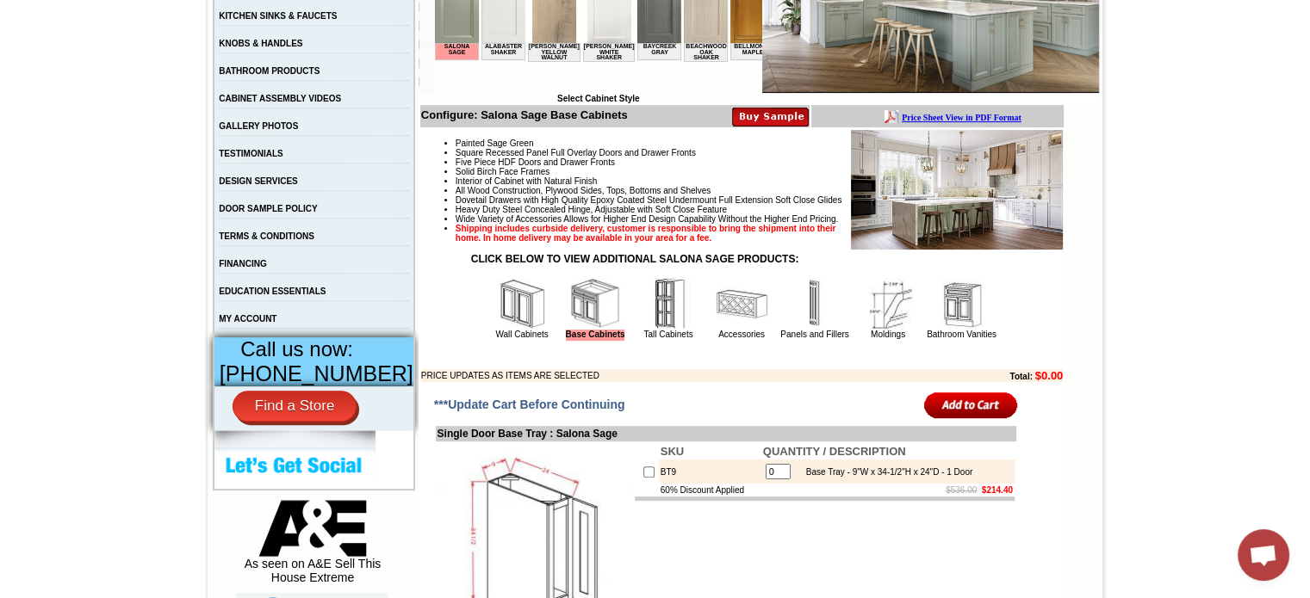
click at [642, 330] on img at bounding box center [668, 304] width 52 height 52
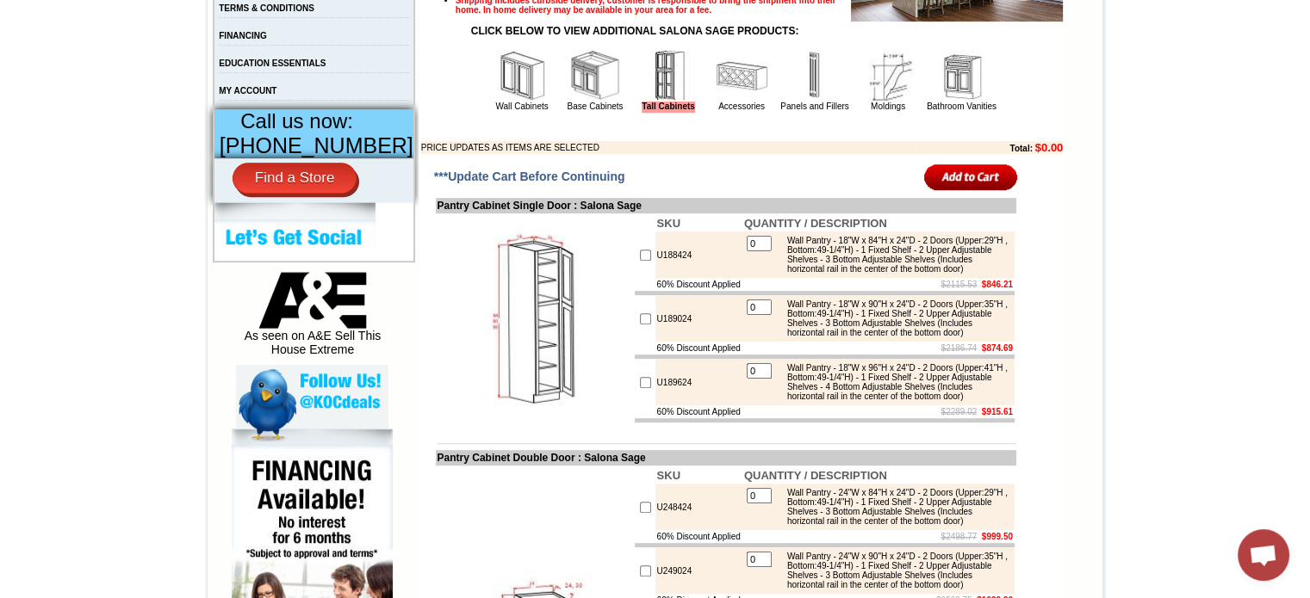
scroll to position [689, 0]
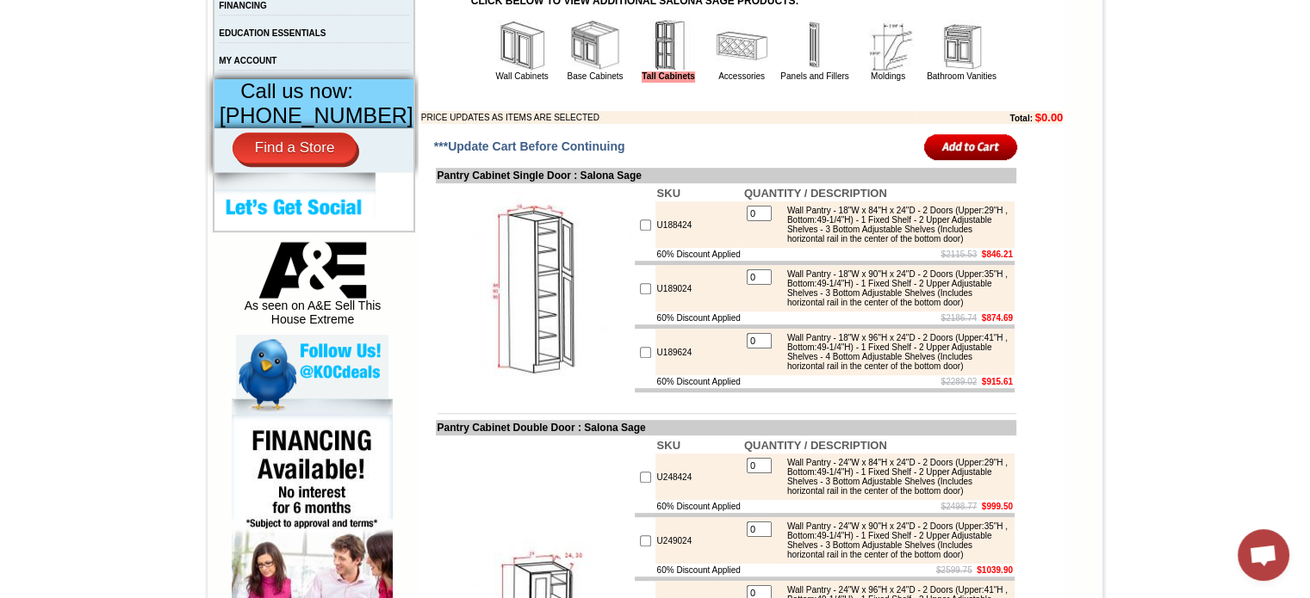
click at [640, 294] on input "checkbox" at bounding box center [645, 288] width 11 height 11
checkbox input "true"
type input "1"
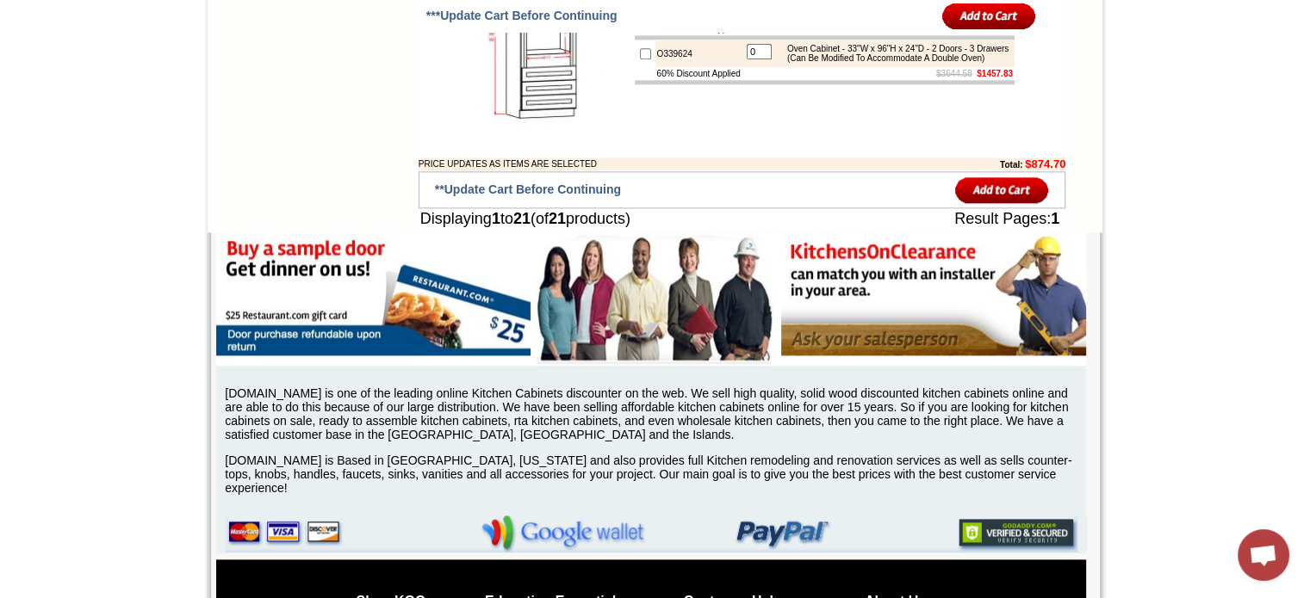
scroll to position [2239, 0]
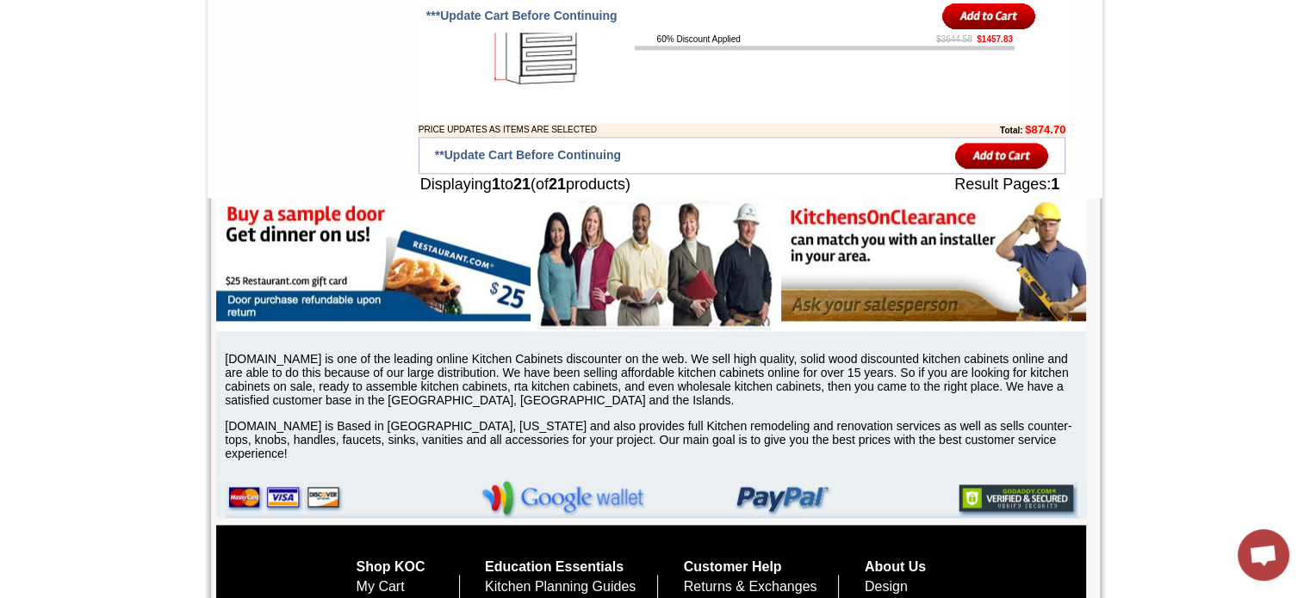
click at [992, 170] on input "image" at bounding box center [1002, 155] width 94 height 28
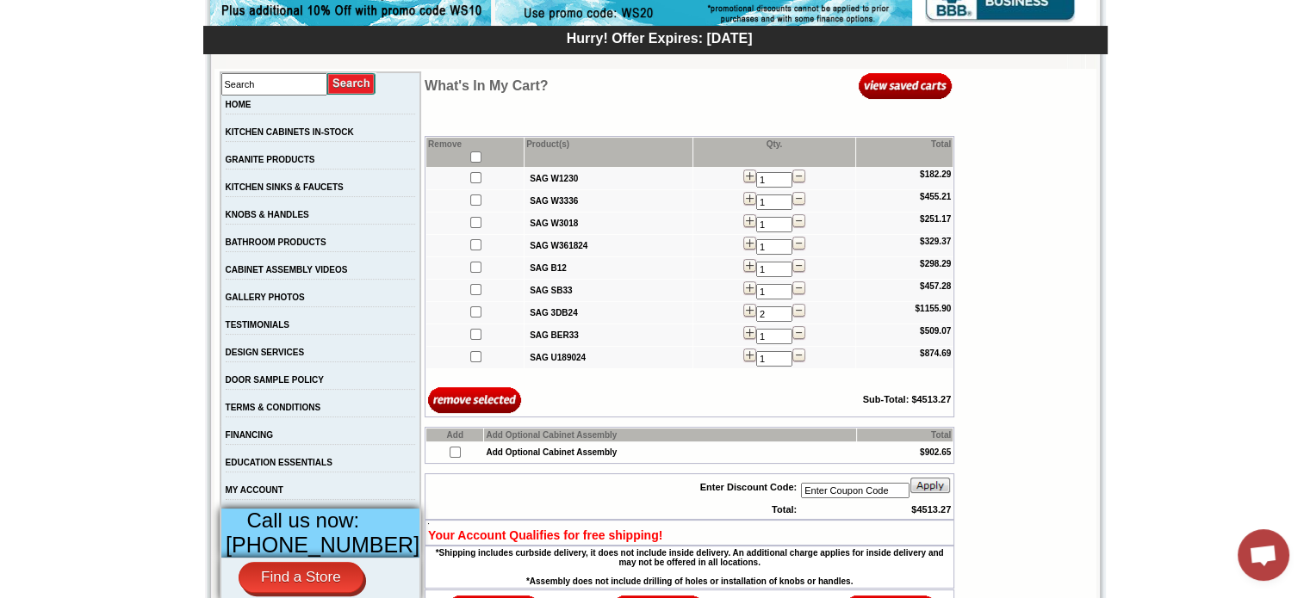
scroll to position [172, 0]
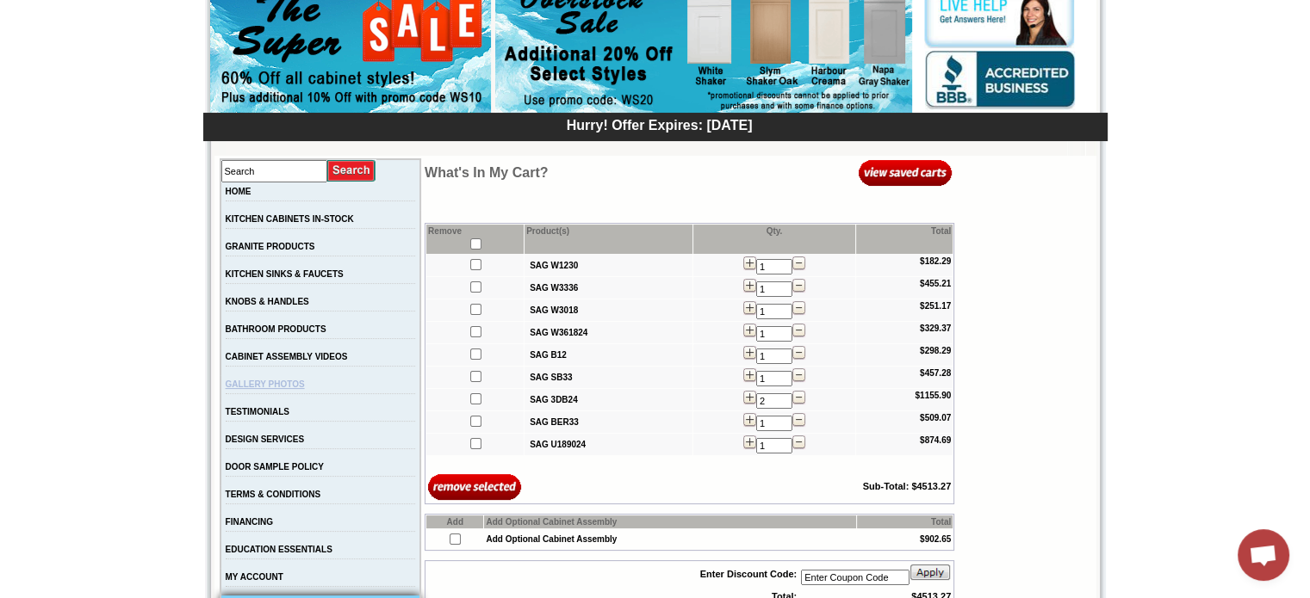
click at [305, 389] on link "GALLERY PHOTOS" at bounding box center [265, 384] width 79 height 9
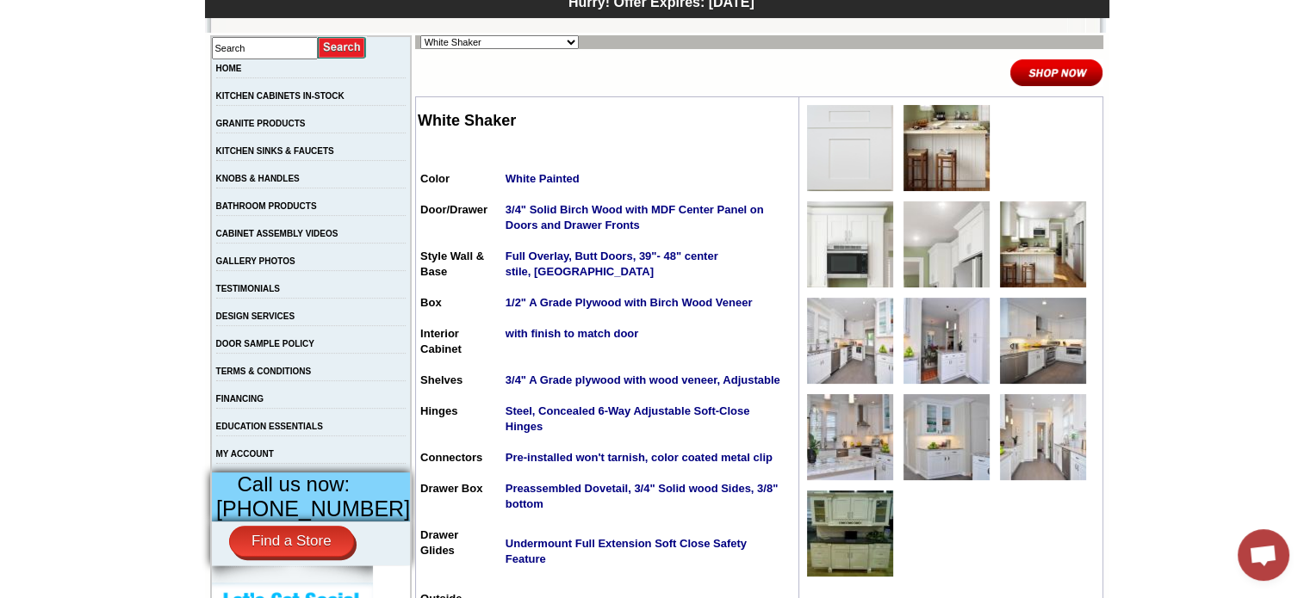
scroll to position [344, 0]
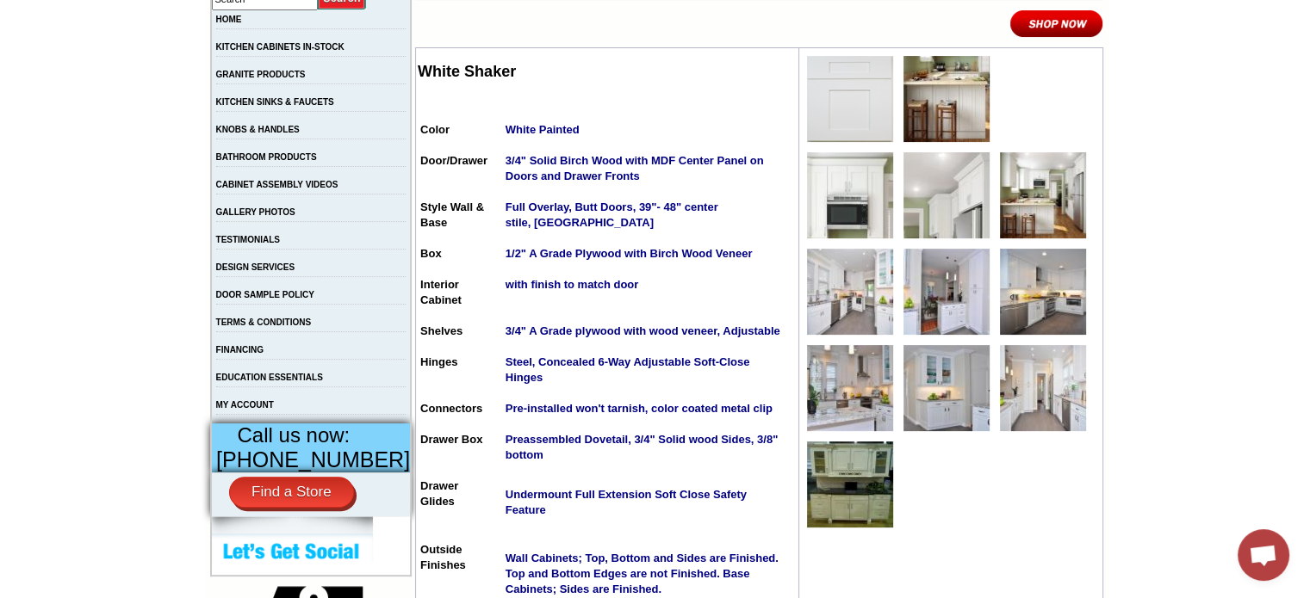
click at [829, 460] on img at bounding box center [850, 485] width 86 height 86
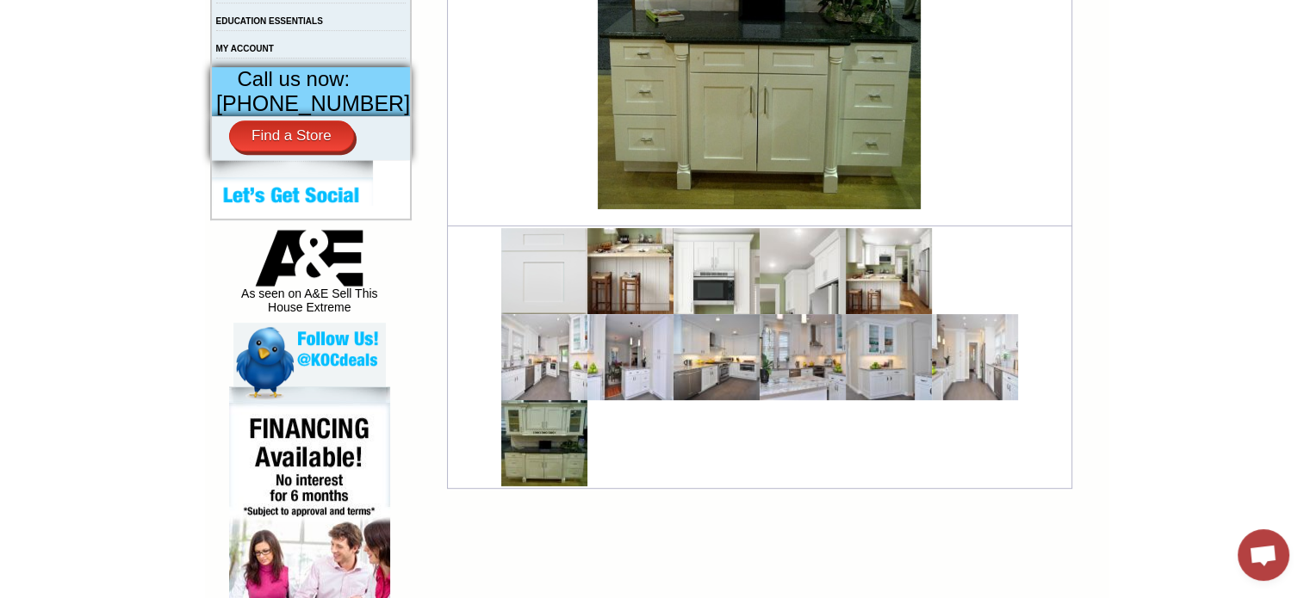
scroll to position [775, 0]
